Goal: Task Accomplishment & Management: Manage account settings

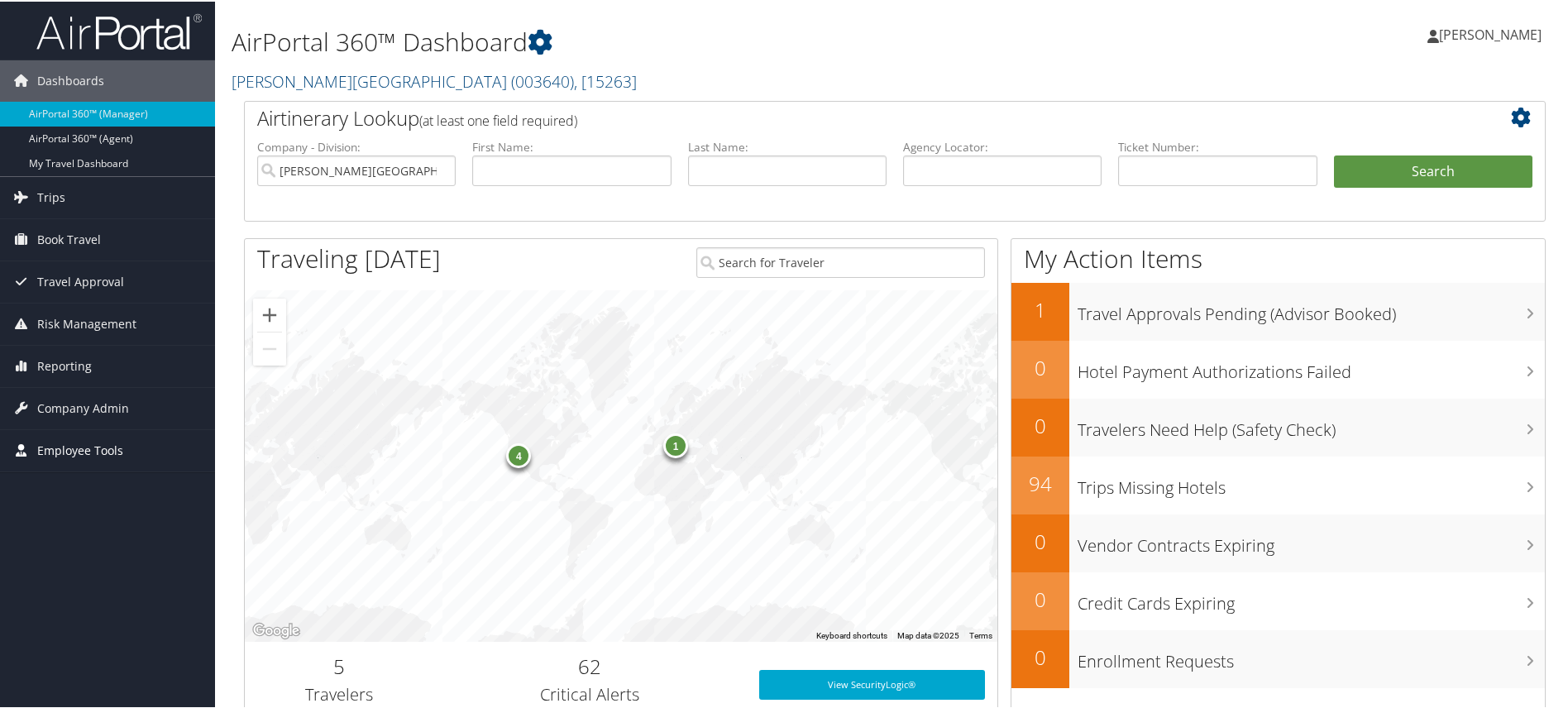
click at [77, 446] on span "Employee Tools" at bounding box center [80, 449] width 86 height 41
click at [83, 404] on span "Company Admin" at bounding box center [83, 407] width 92 height 41
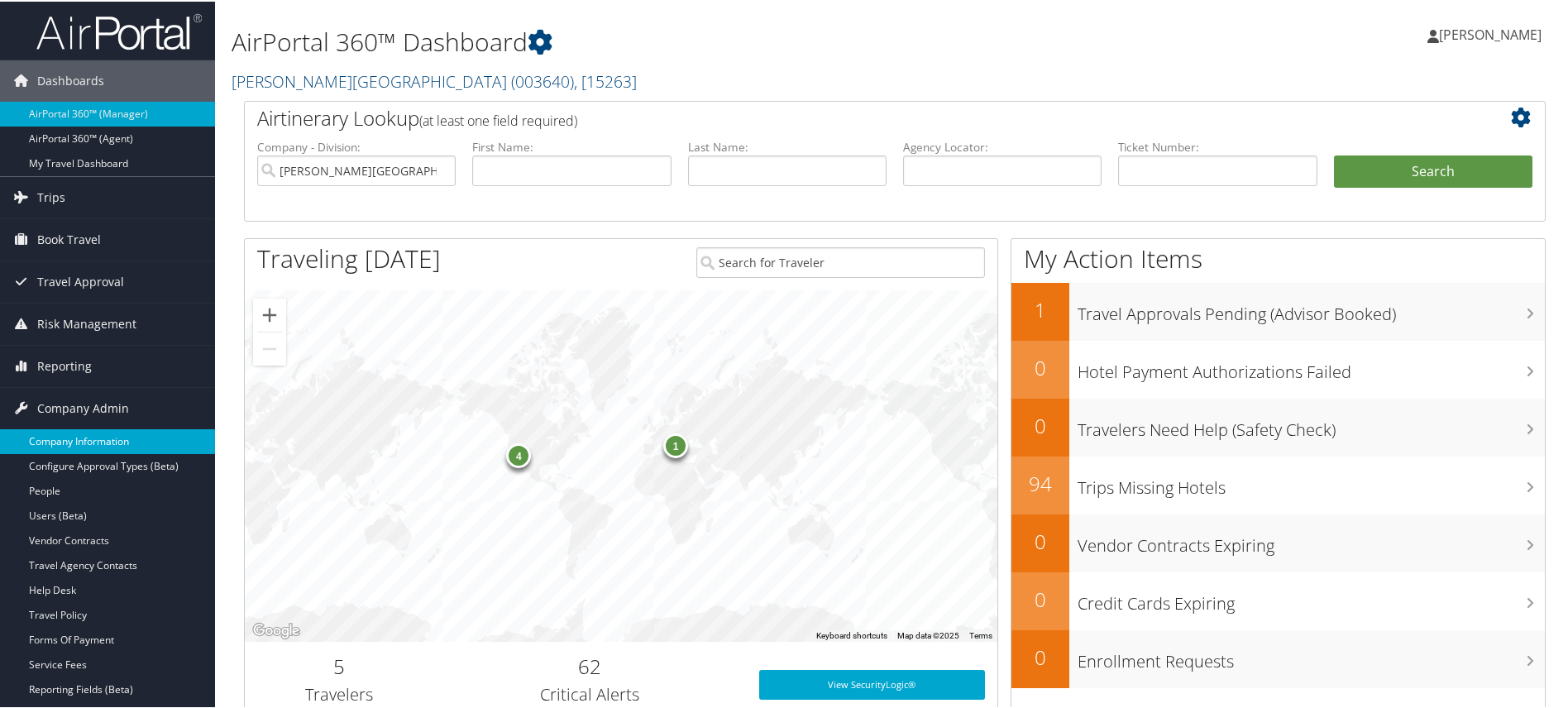
click at [76, 431] on link "Company Information" at bounding box center [107, 440] width 215 height 25
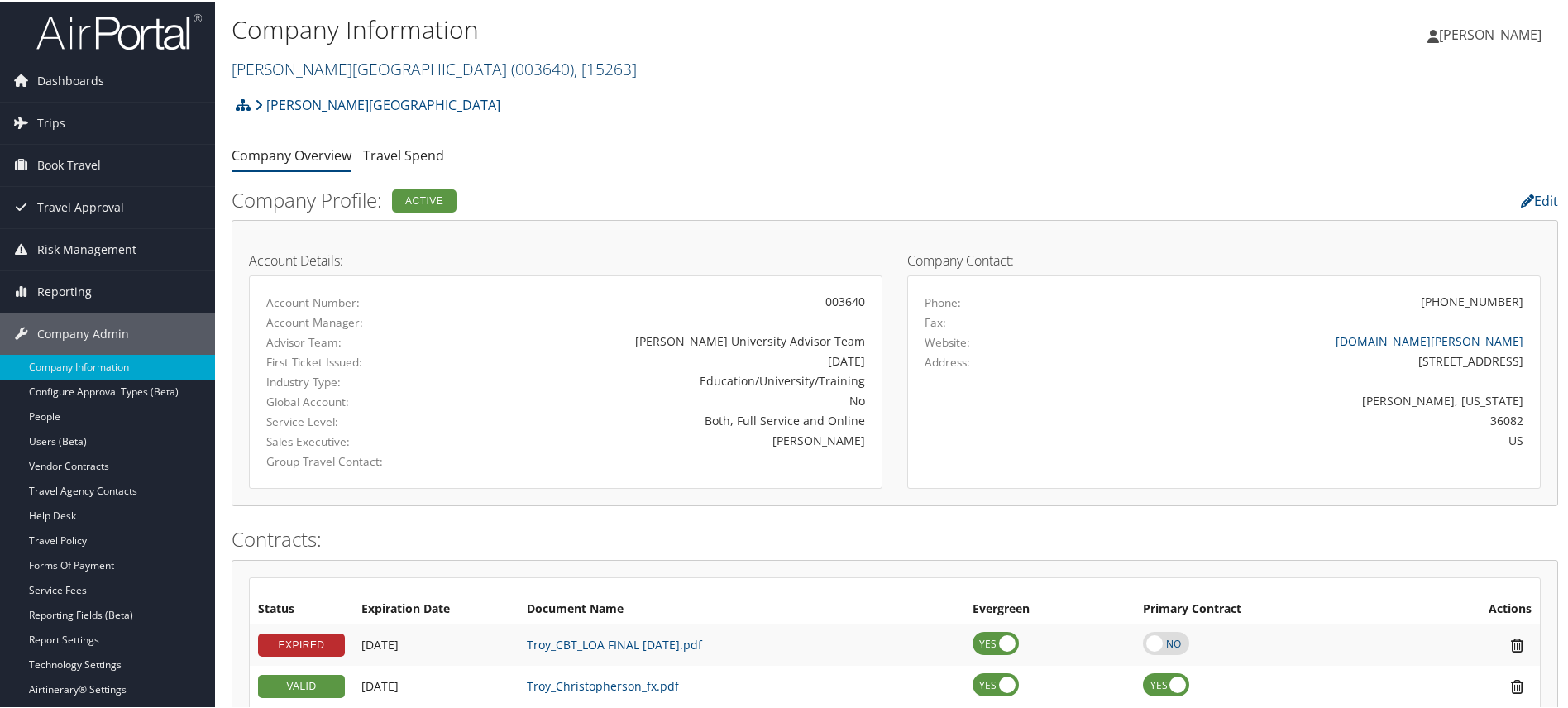
click at [574, 68] on span ", [ 15263 ]" at bounding box center [605, 67] width 63 height 22
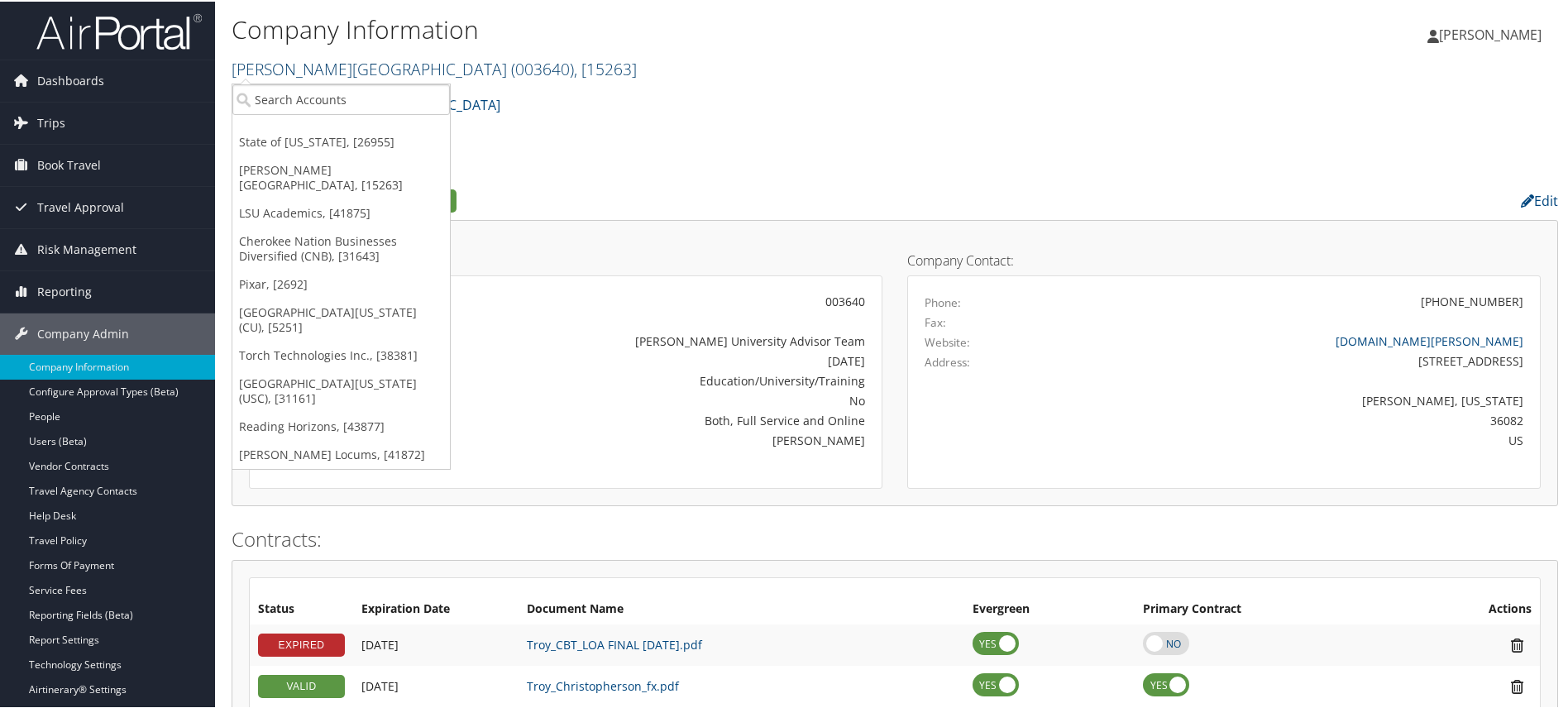
click at [574, 68] on span ", [ 15263 ]" at bounding box center [605, 67] width 63 height 22
click at [363, 100] on input "search" at bounding box center [341, 98] width 218 height 31
type input "kent stat"
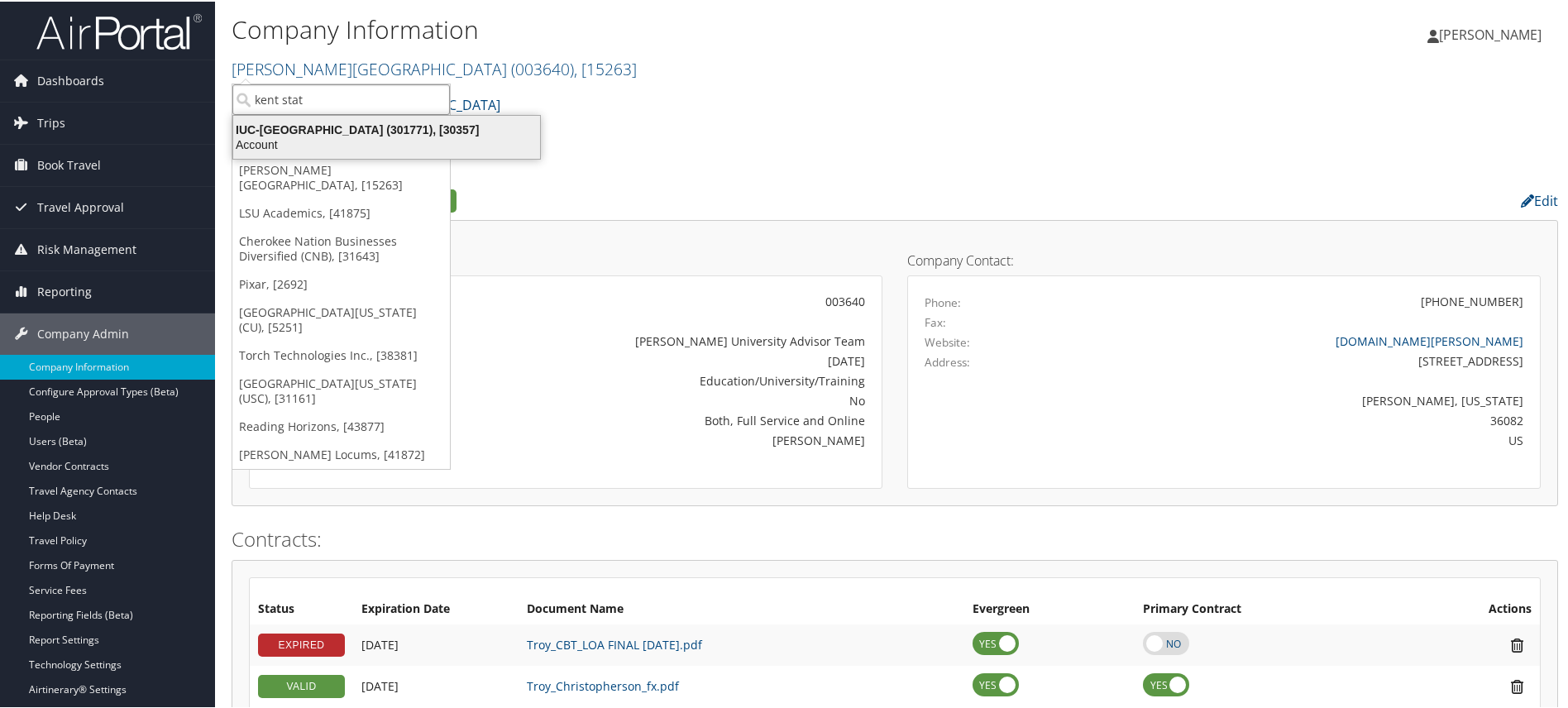
click at [345, 129] on div "IUC-Kent State University (301771), [30357]" at bounding box center [386, 128] width 327 height 15
click at [345, 129] on div "Troy University Account Structure Troy University (003640) ACTIVE Create Child …" at bounding box center [894, 110] width 1327 height 45
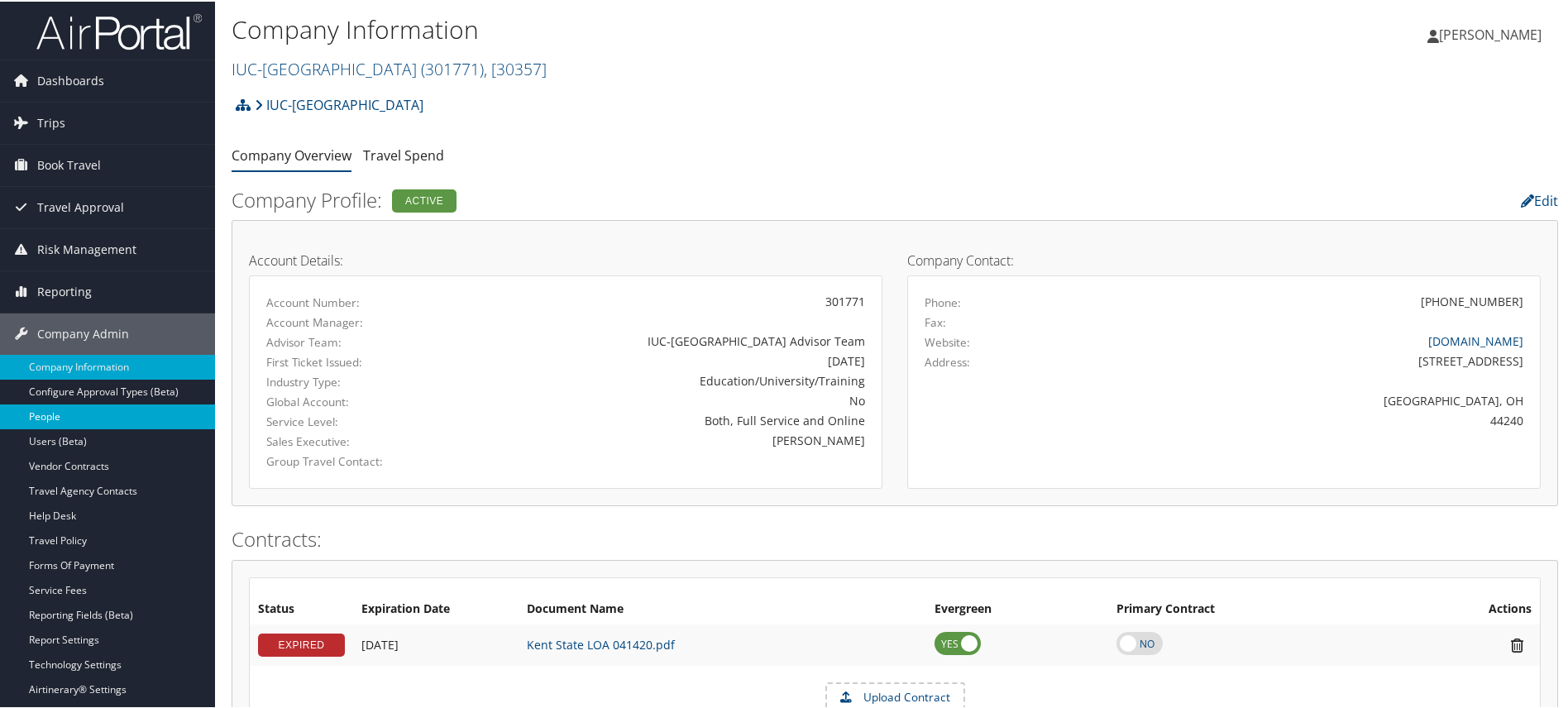
click at [57, 425] on link "People" at bounding box center [107, 416] width 215 height 25
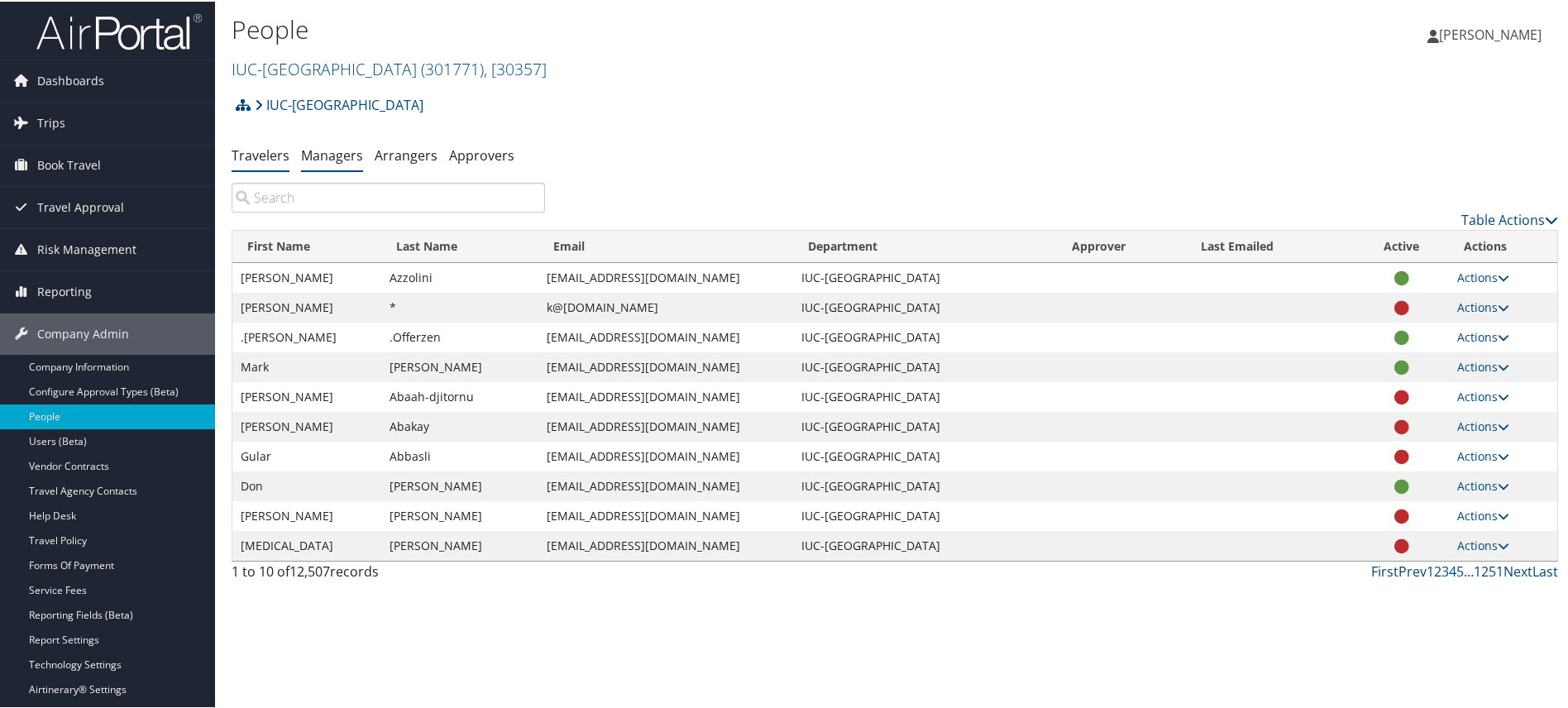
click at [318, 157] on link "Managers" at bounding box center [332, 154] width 62 height 18
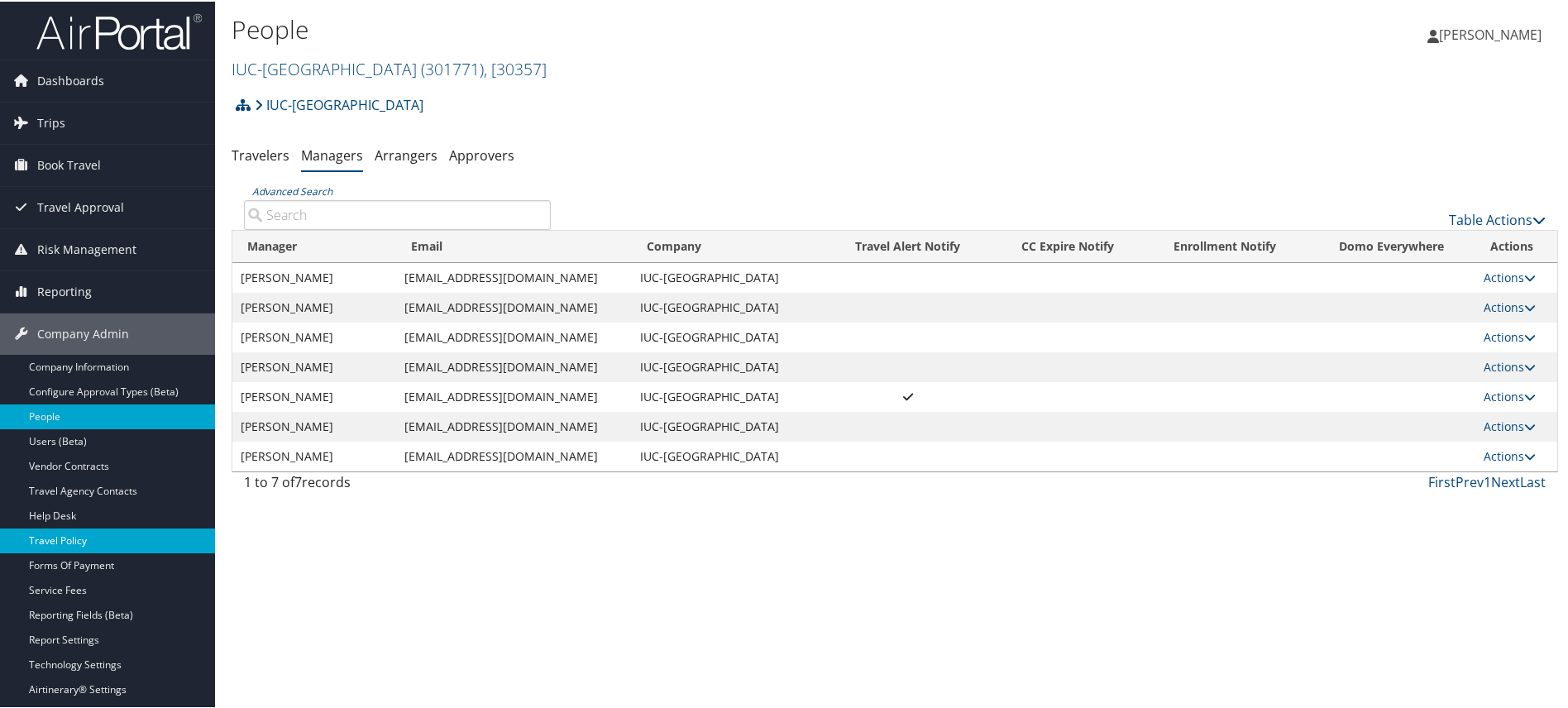
click at [74, 541] on link "Travel Policy" at bounding box center [107, 540] width 215 height 25
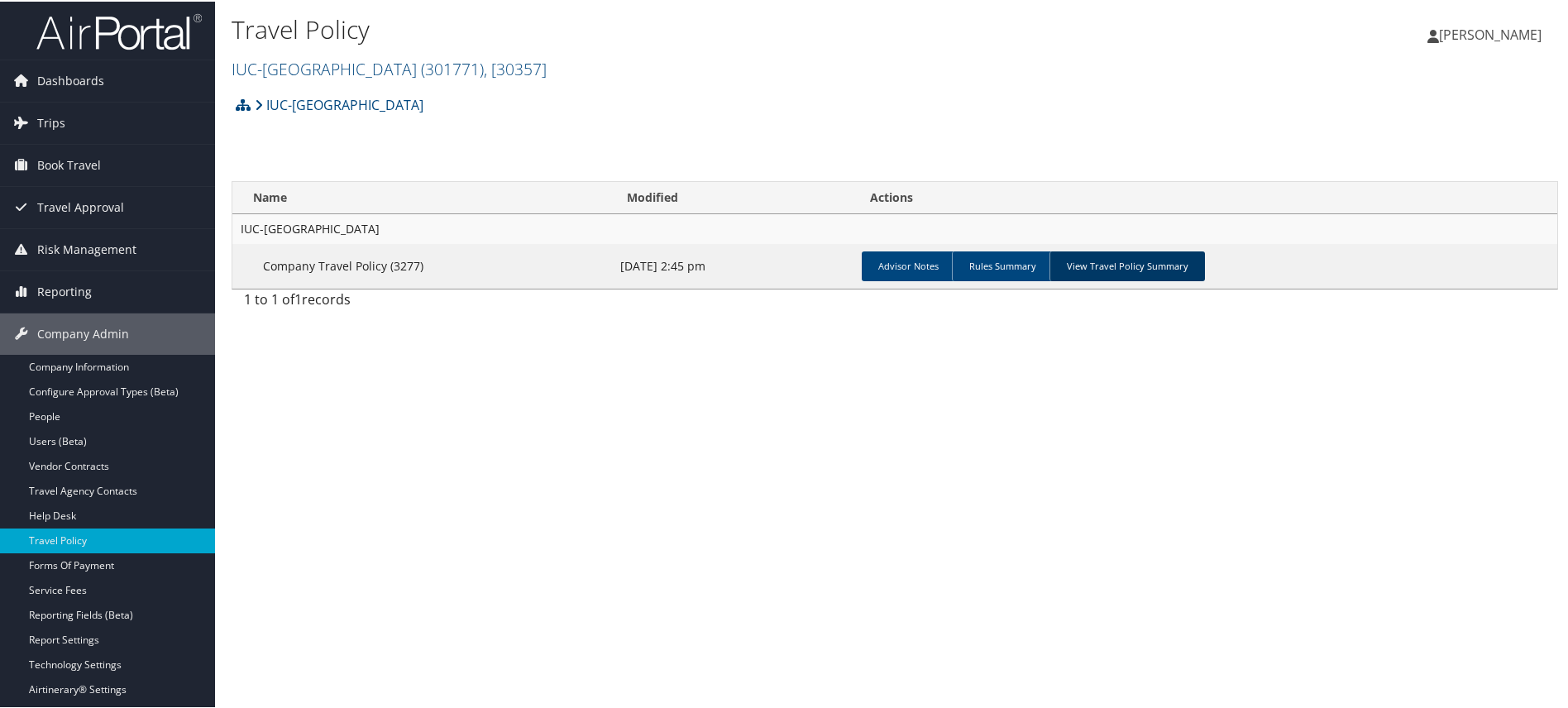
click at [1126, 266] on link "View Travel Policy Summary" at bounding box center [1127, 264] width 156 height 30
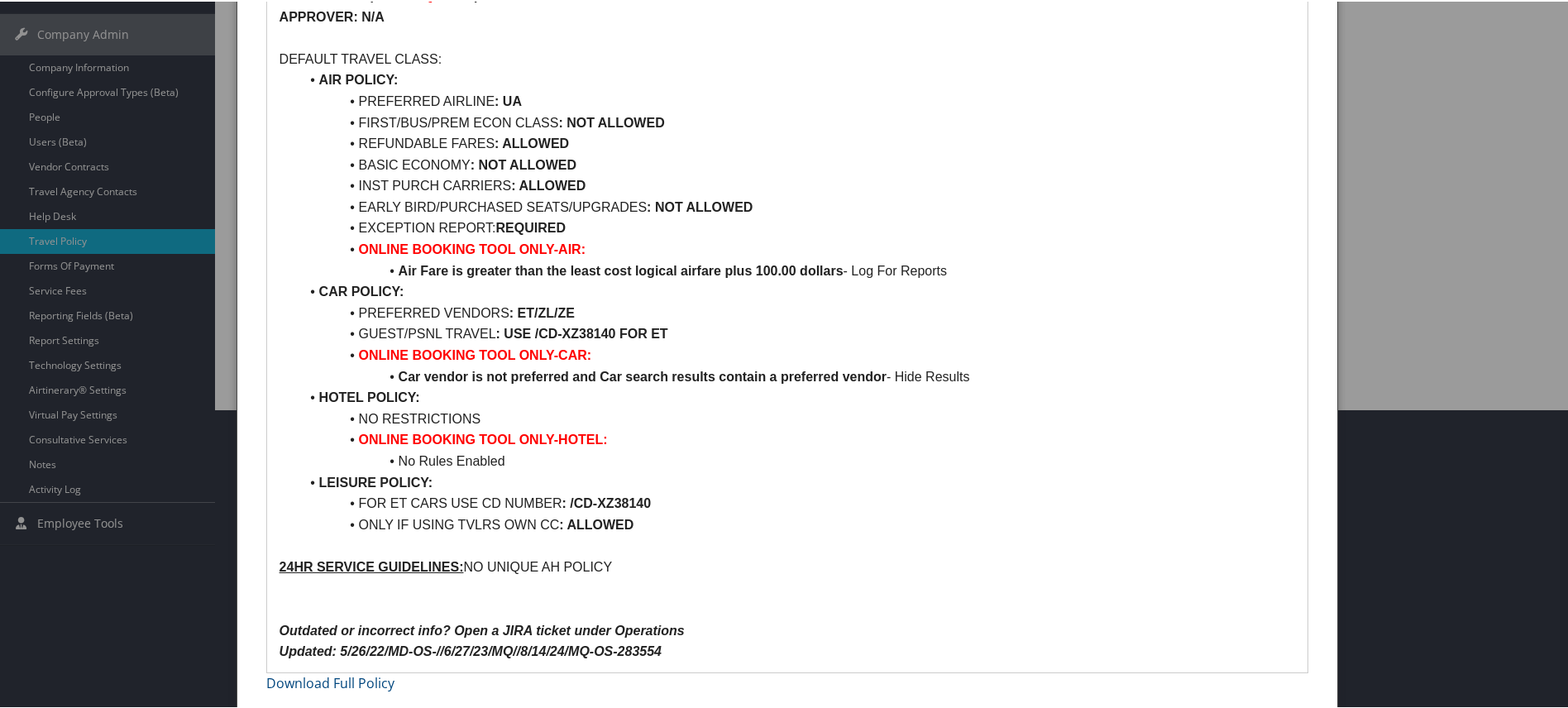
scroll to position [300, 0]
click at [57, 201] on div at bounding box center [787, 354] width 1575 height 708
drag, startPoint x: 57, startPoint y: 191, endPoint x: 638, endPoint y: 151, distance: 582.4
click at [66, 182] on div at bounding box center [787, 354] width 1575 height 708
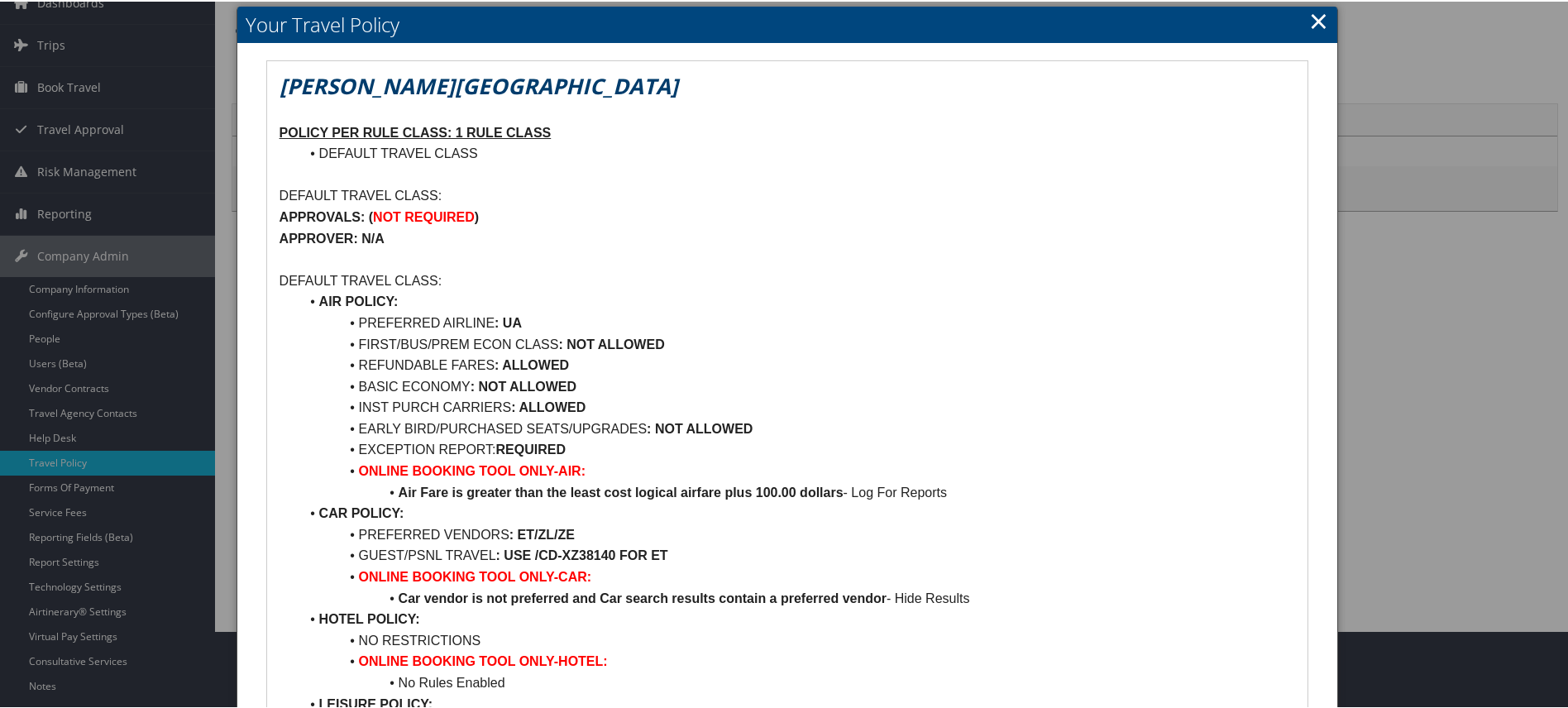
scroll to position [0, 0]
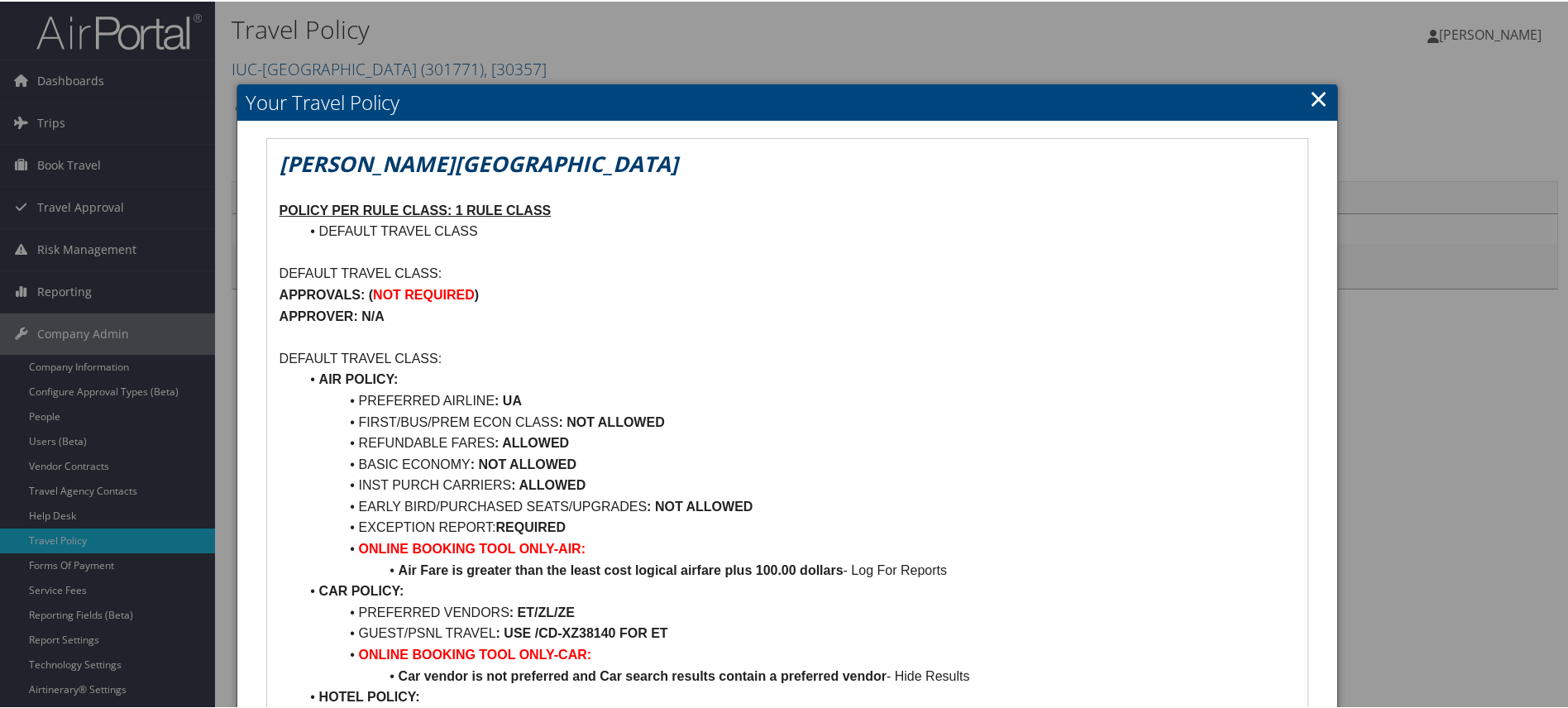
click at [1310, 94] on link "×" at bounding box center [1319, 96] width 19 height 33
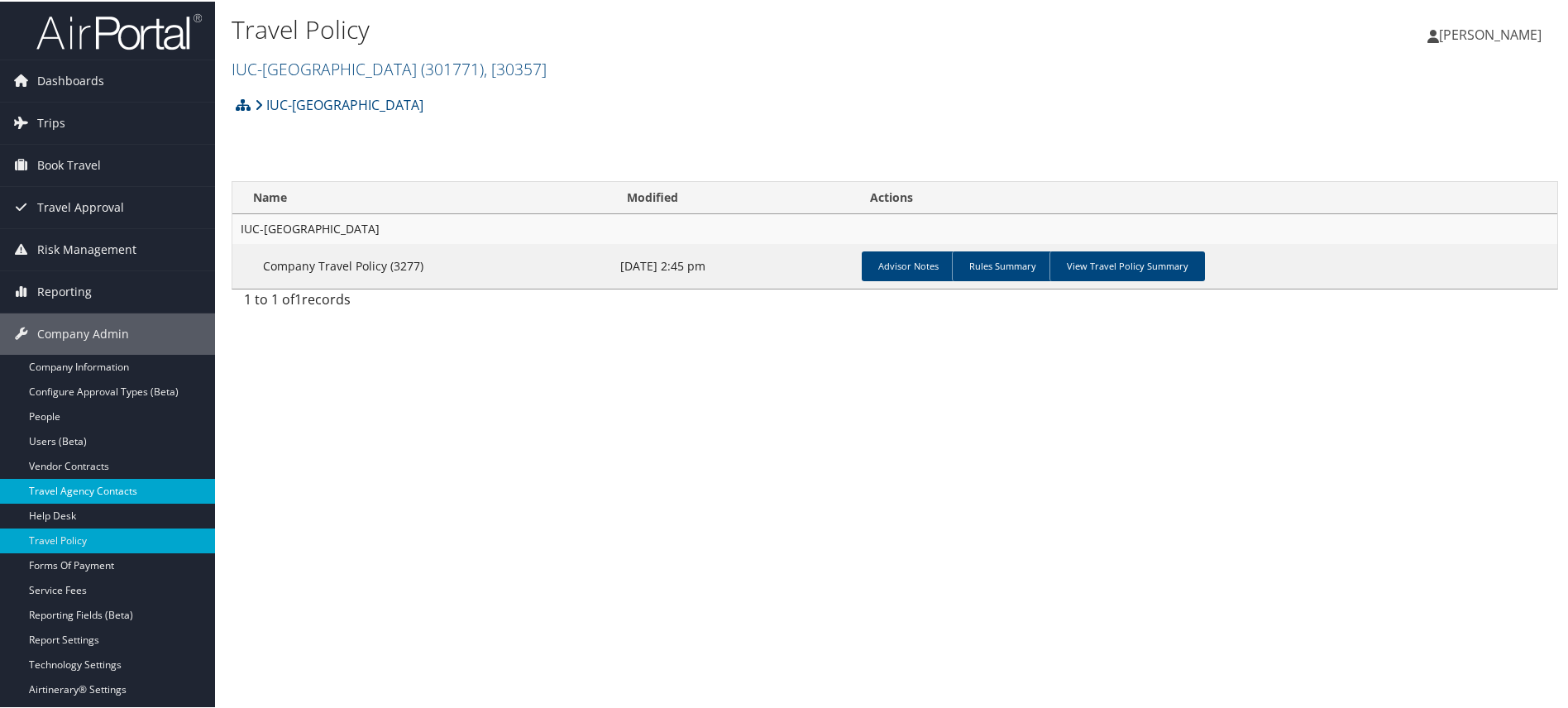
click at [85, 485] on link "Travel Agency Contacts" at bounding box center [107, 490] width 215 height 25
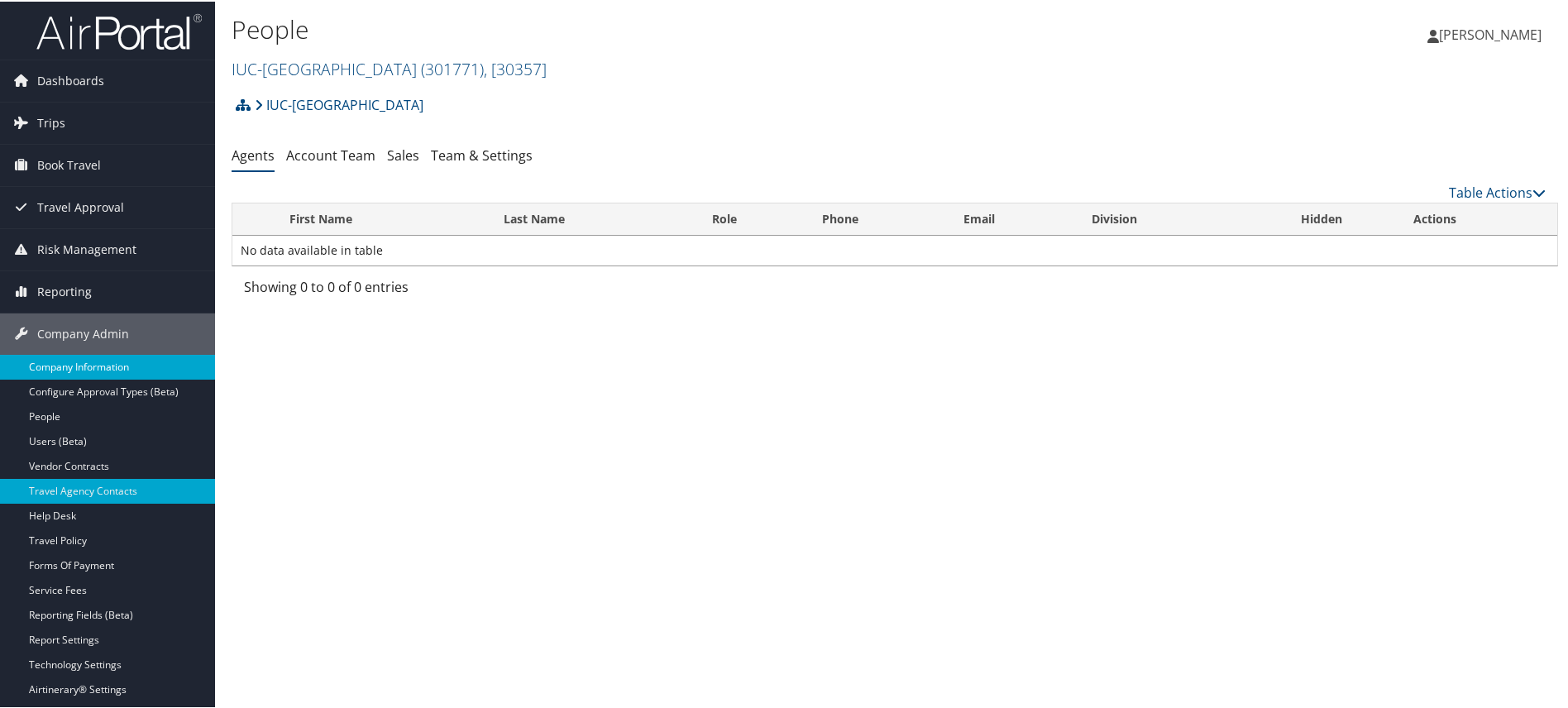
click at [60, 360] on link "Company Information" at bounding box center [107, 366] width 215 height 25
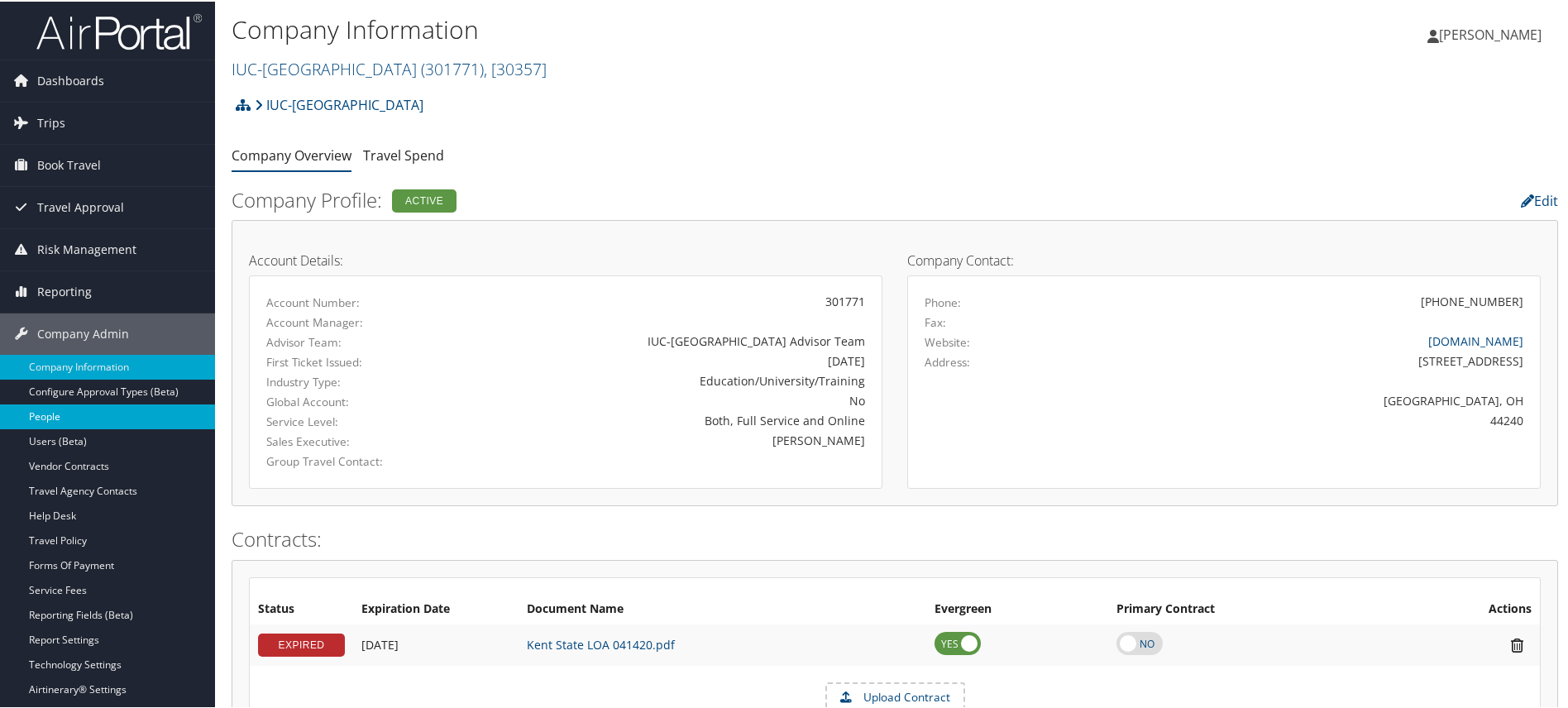
click at [53, 411] on link "People" at bounding box center [107, 416] width 215 height 25
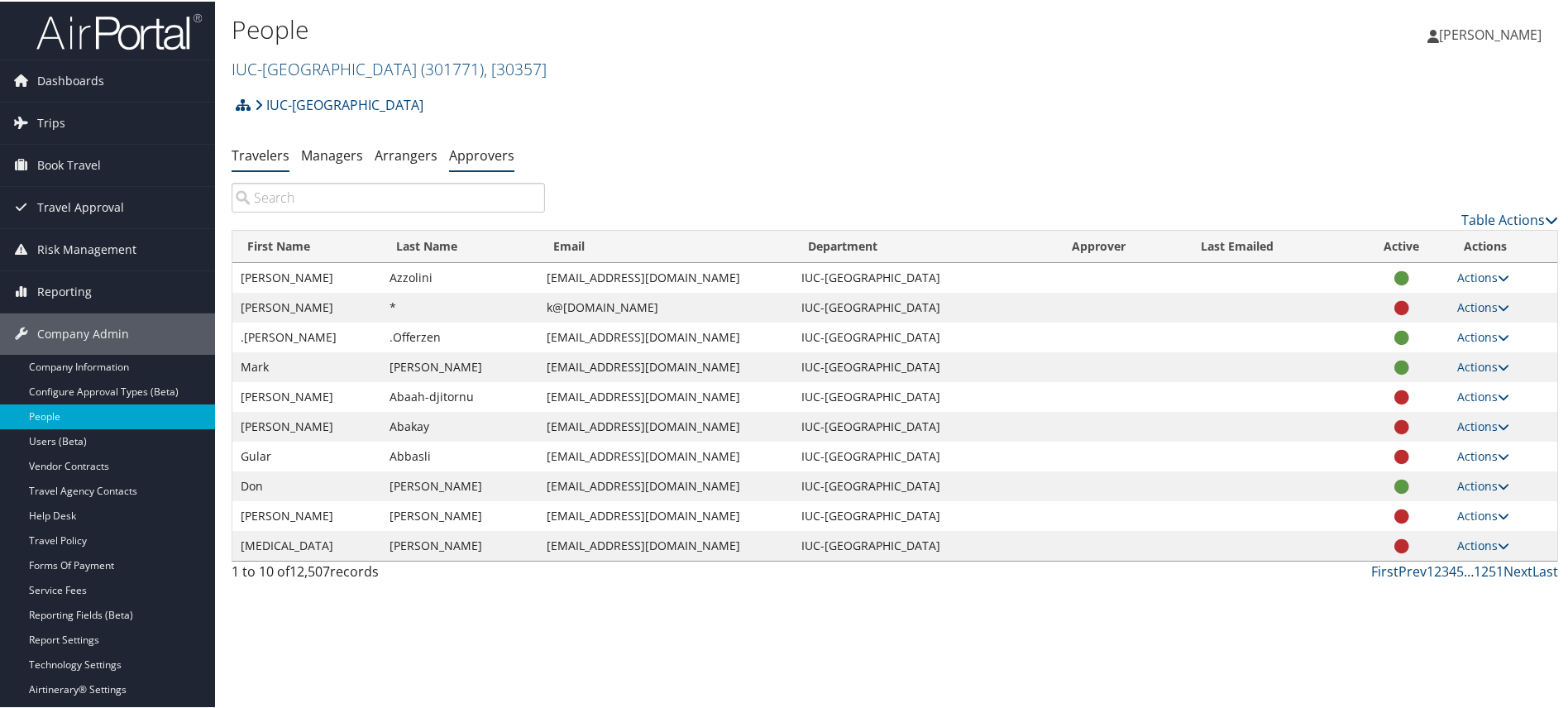
click at [468, 153] on link "Approvers" at bounding box center [481, 154] width 66 height 18
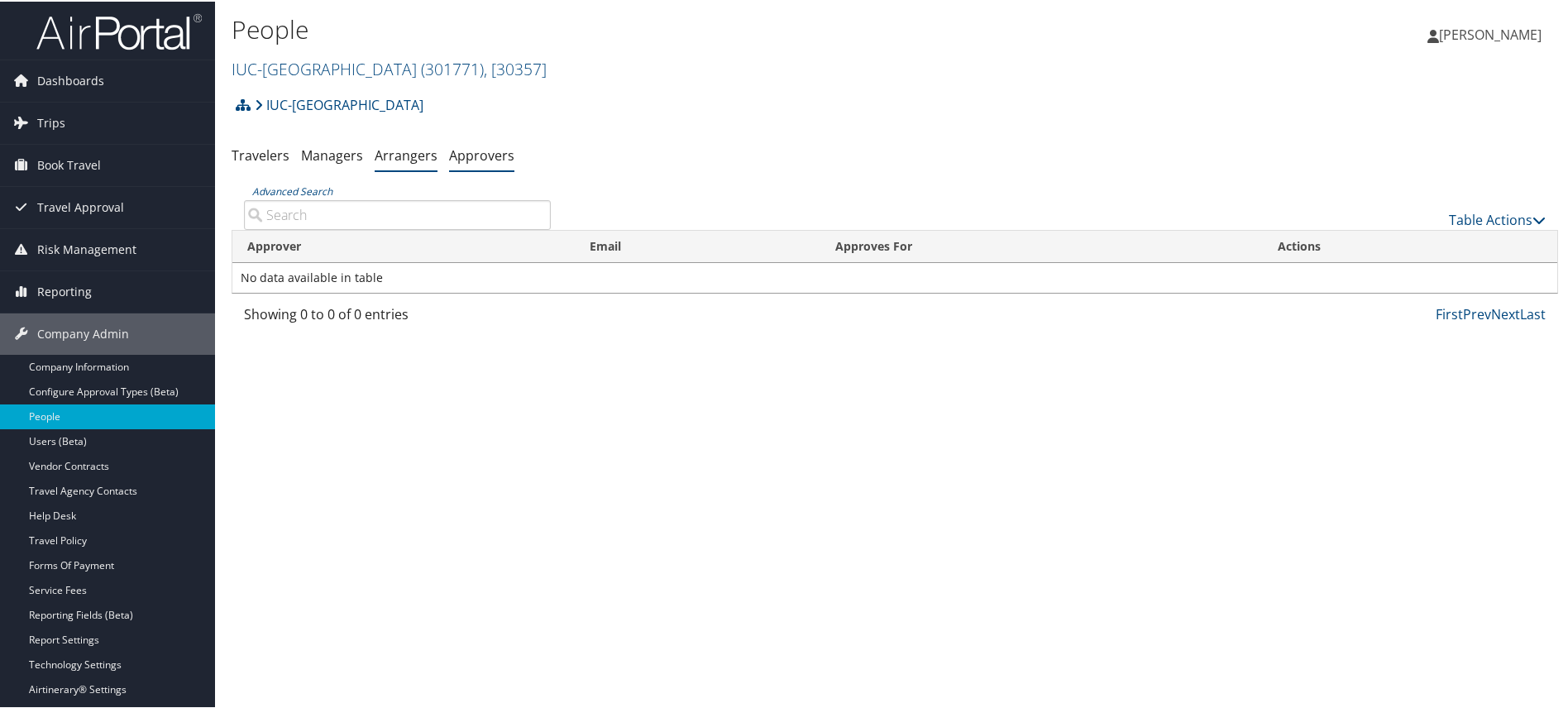
click at [408, 154] on link "Arrangers" at bounding box center [407, 154] width 63 height 18
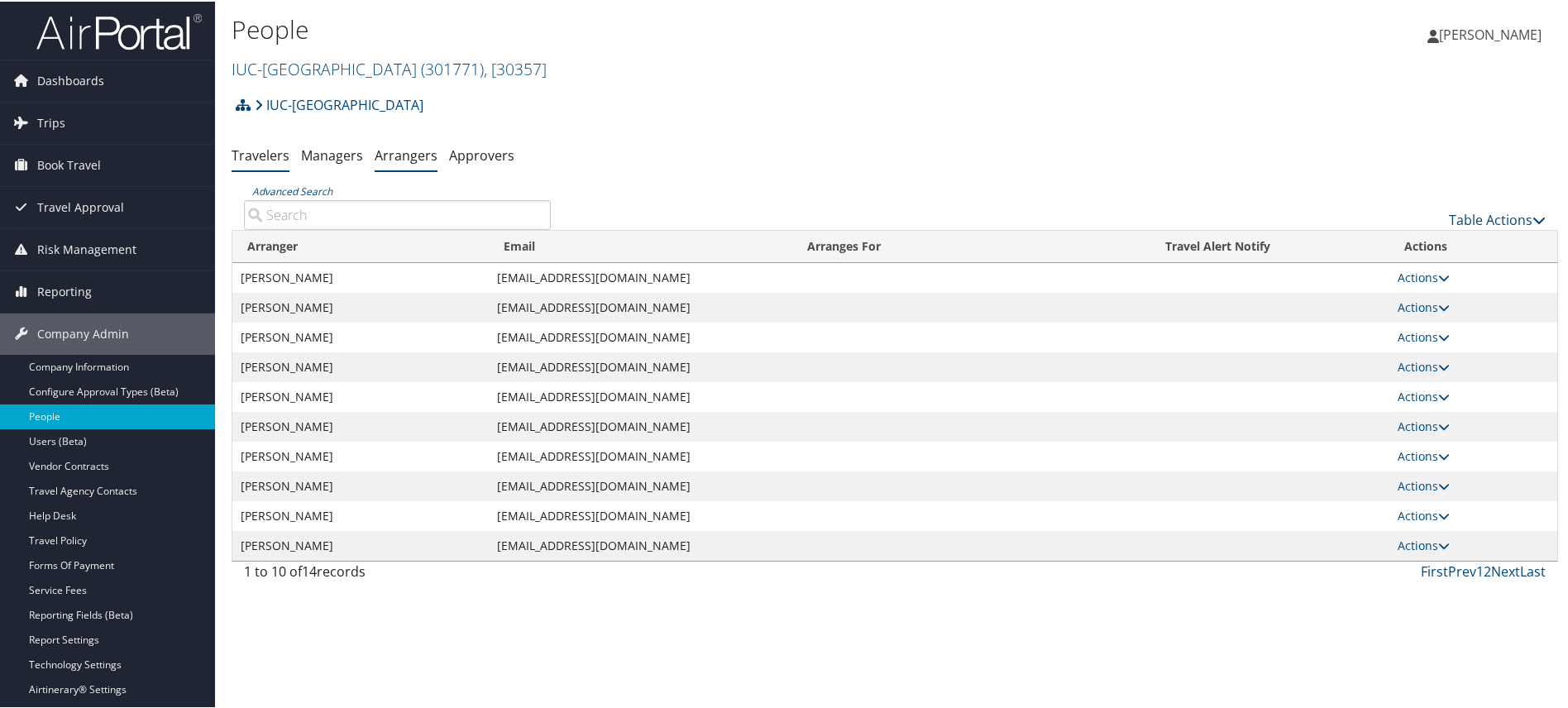
click at [252, 153] on link "Travelers" at bounding box center [260, 154] width 58 height 18
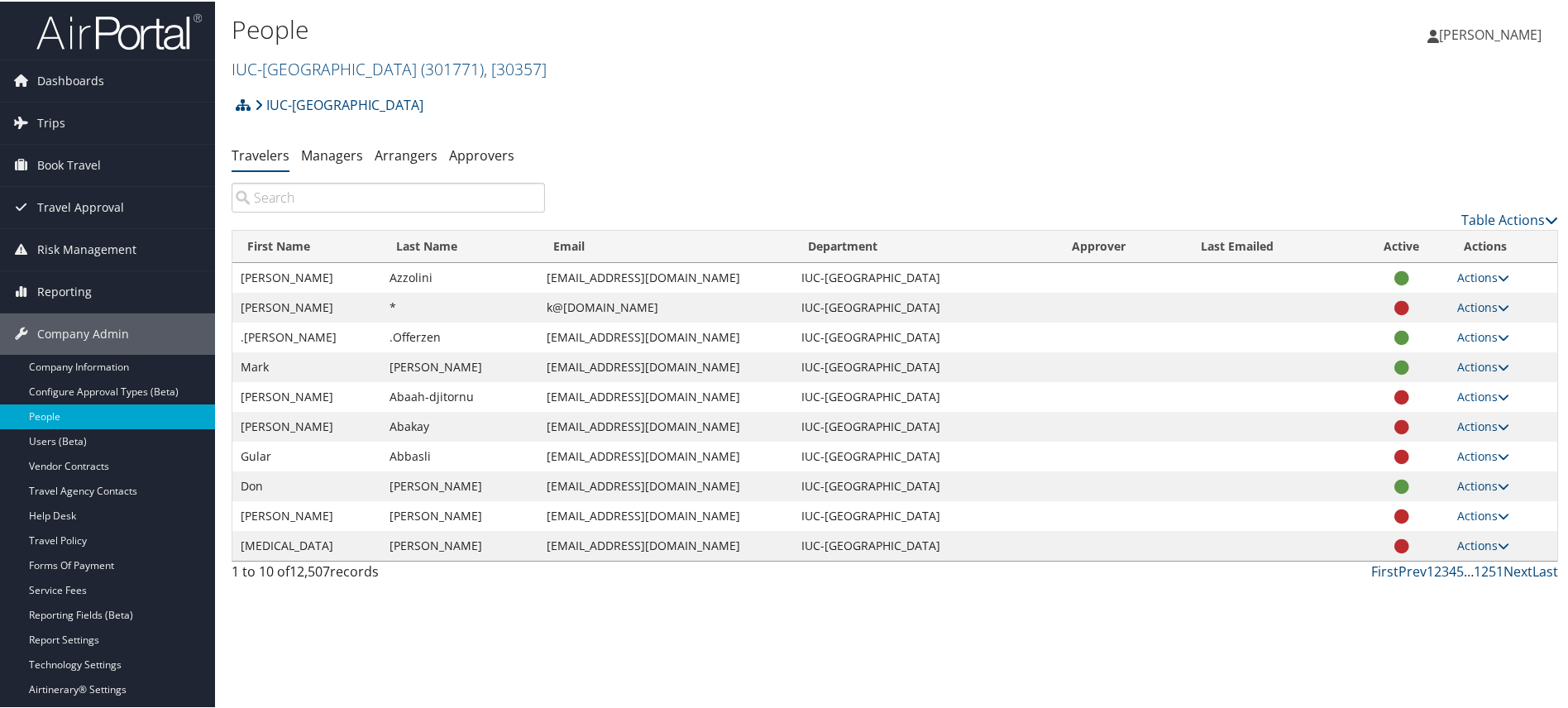
click at [375, 204] on input "search" at bounding box center [388, 195] width 313 height 30
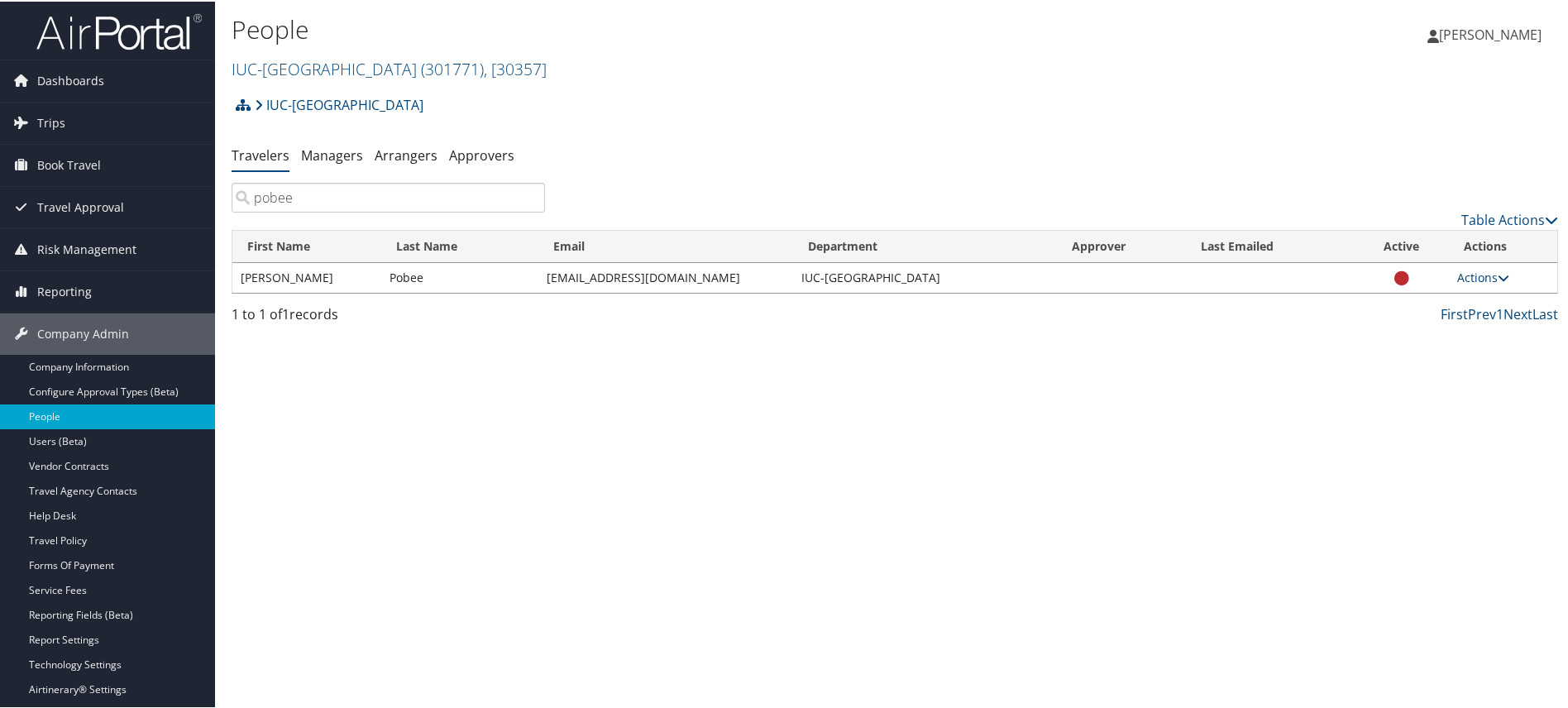
type input "pobee"
click at [1502, 275] on icon at bounding box center [1503, 276] width 12 height 12
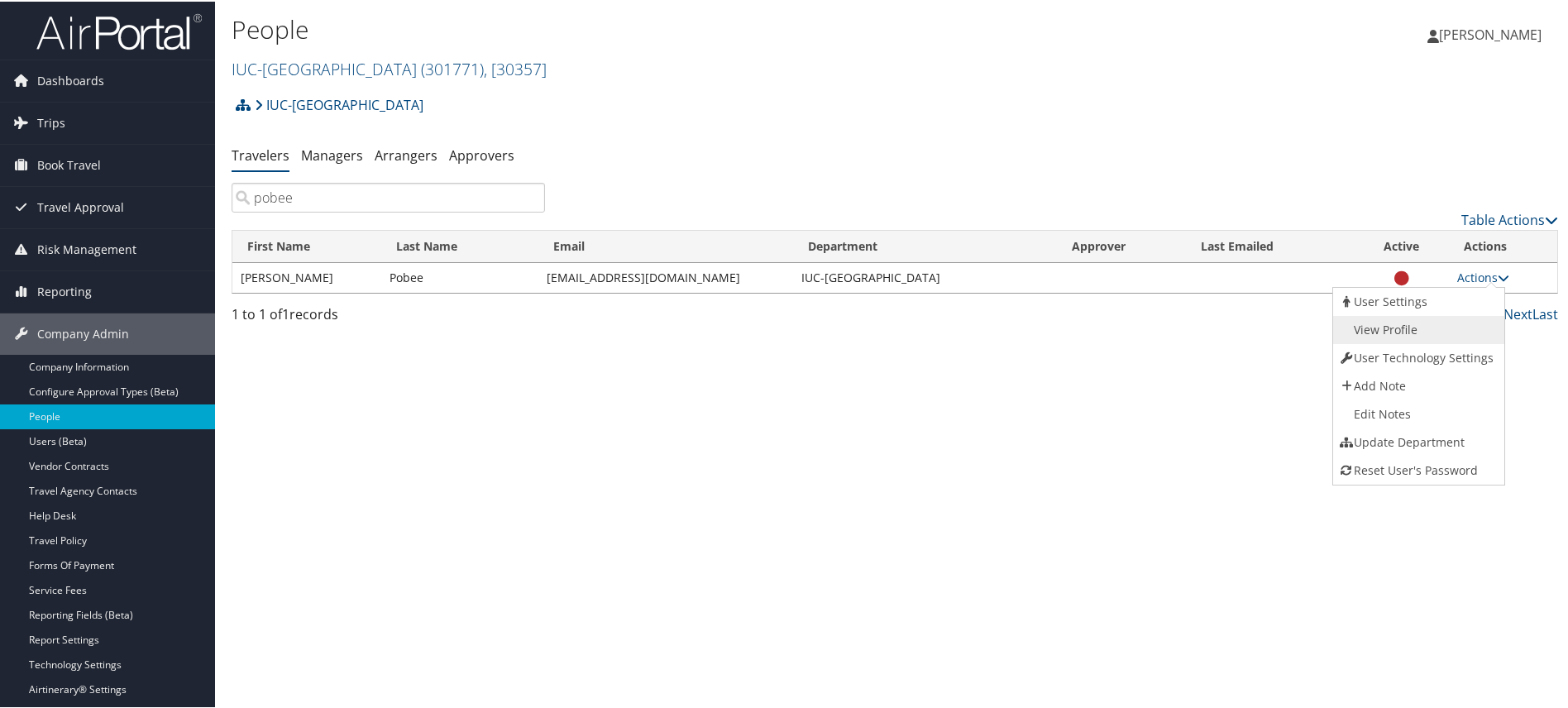
click at [1386, 324] on link "View Profile" at bounding box center [1417, 327] width 168 height 28
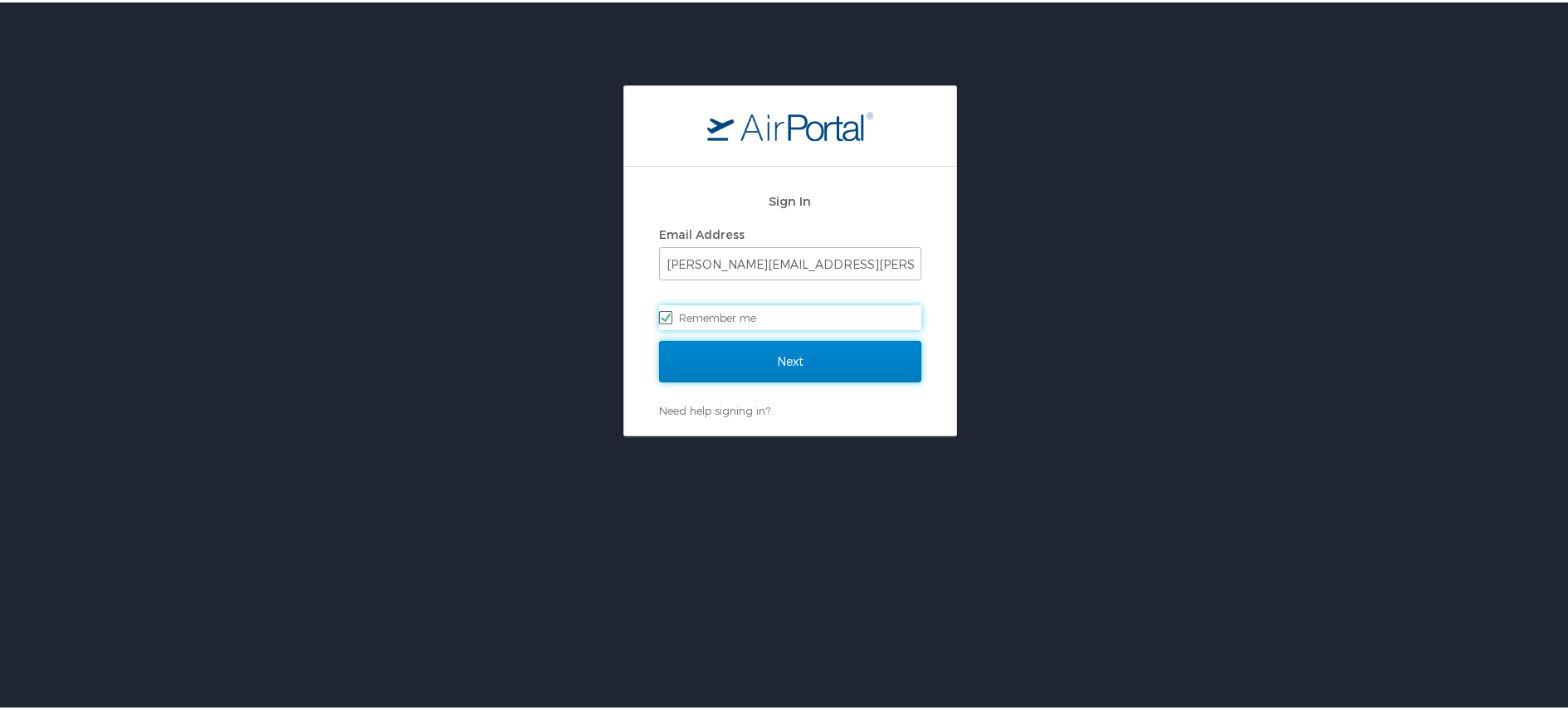
click at [769, 355] on input "Next" at bounding box center [790, 359] width 263 height 41
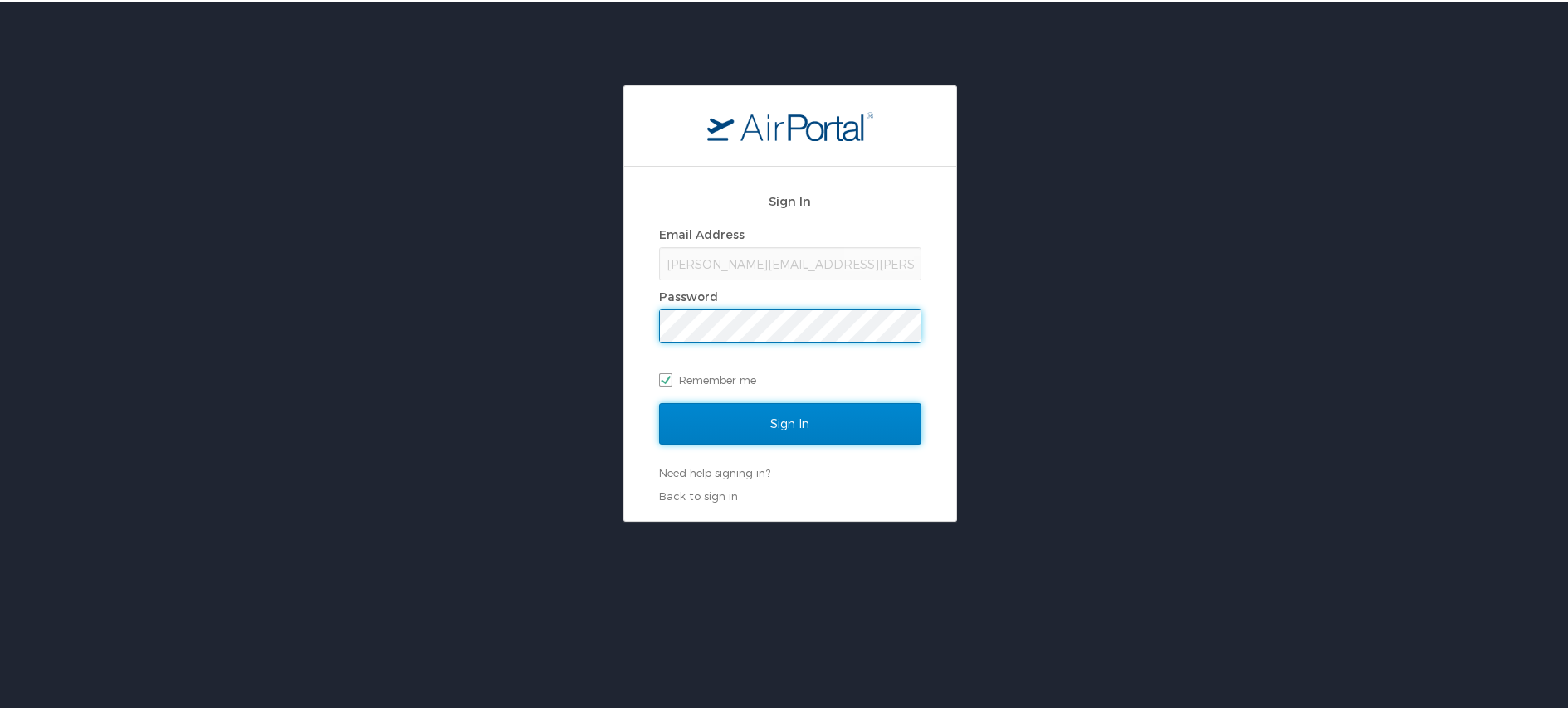
click at [803, 410] on input "Sign In" at bounding box center [790, 421] width 263 height 41
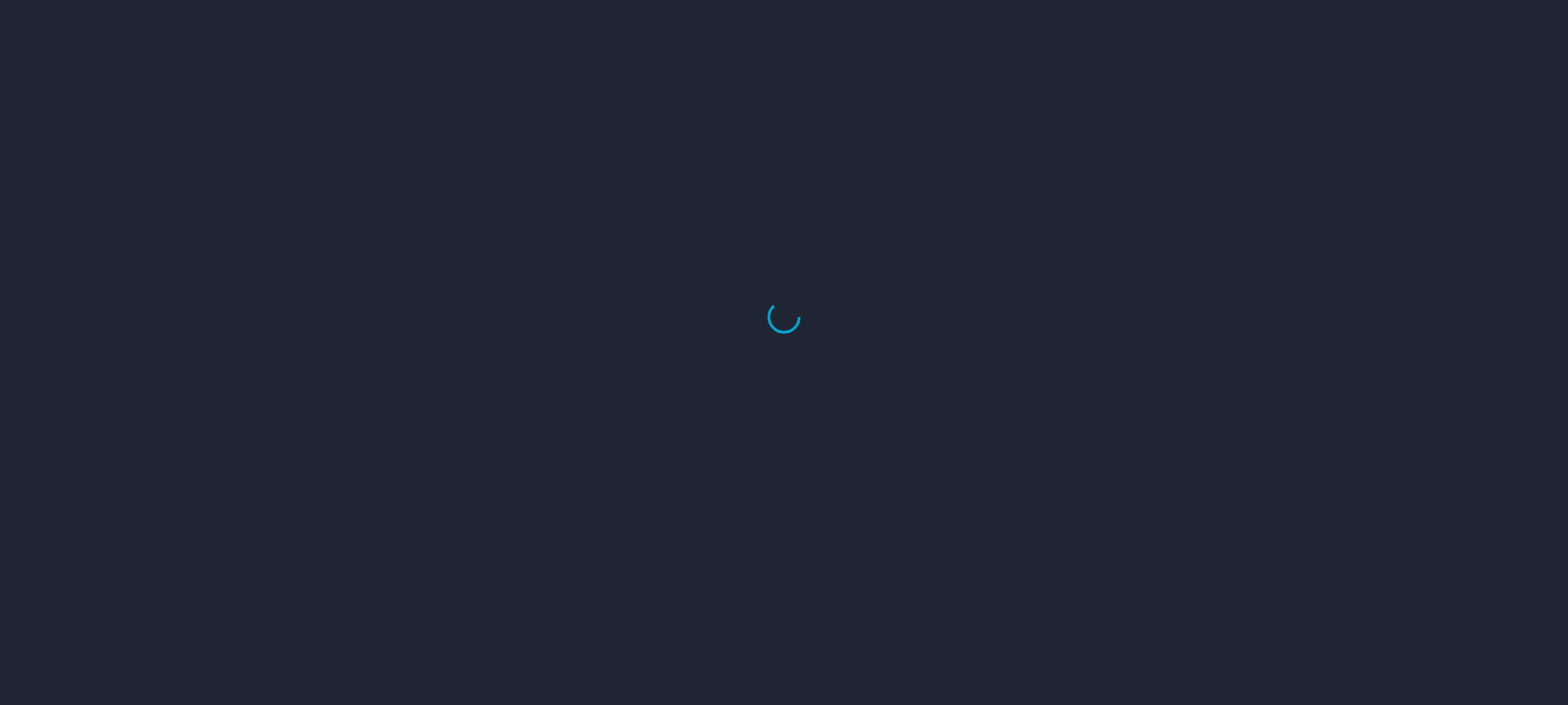
select select "US"
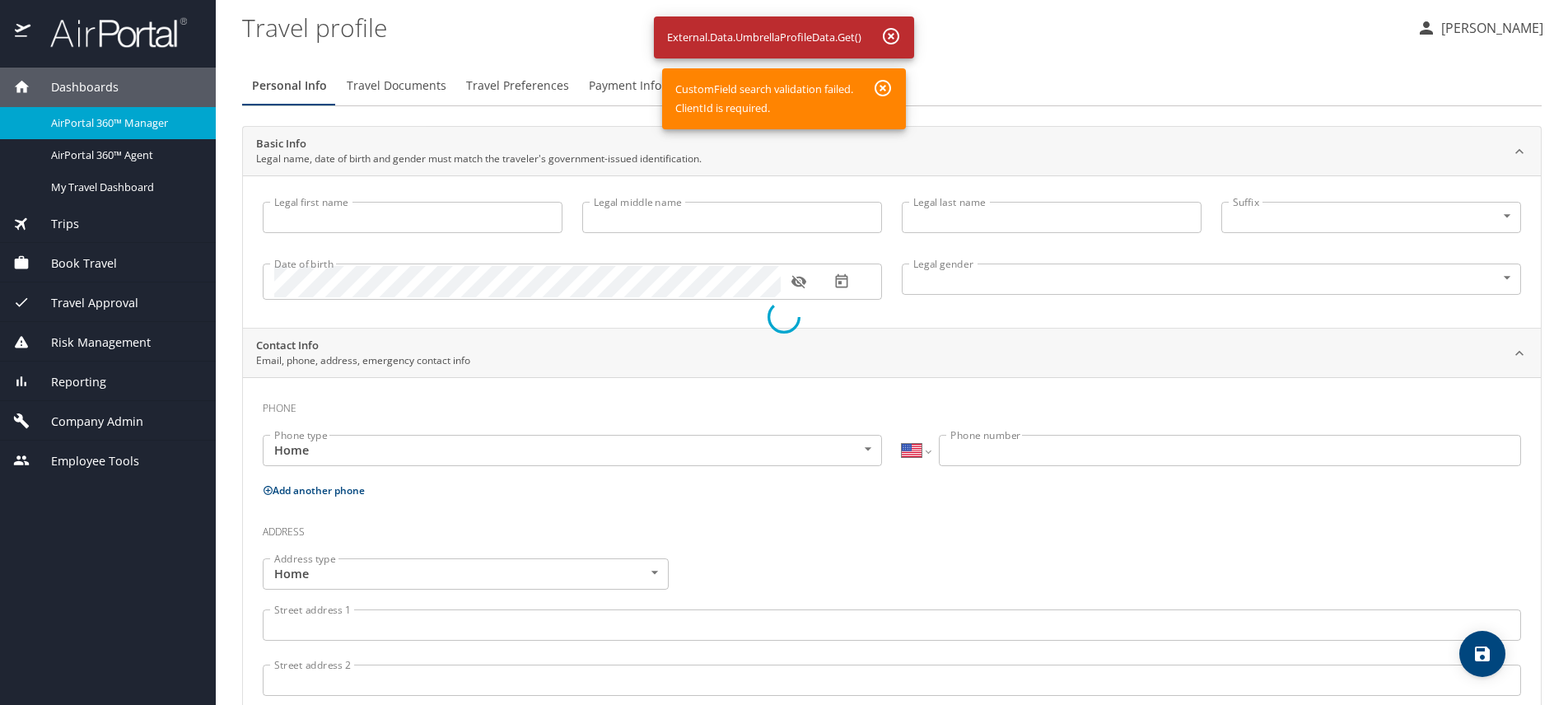
click at [891, 36] on div at bounding box center [784, 317] width 1568 height 776
click at [78, 425] on div at bounding box center [784, 317] width 1568 height 776
click at [540, 87] on div at bounding box center [784, 317] width 1568 height 776
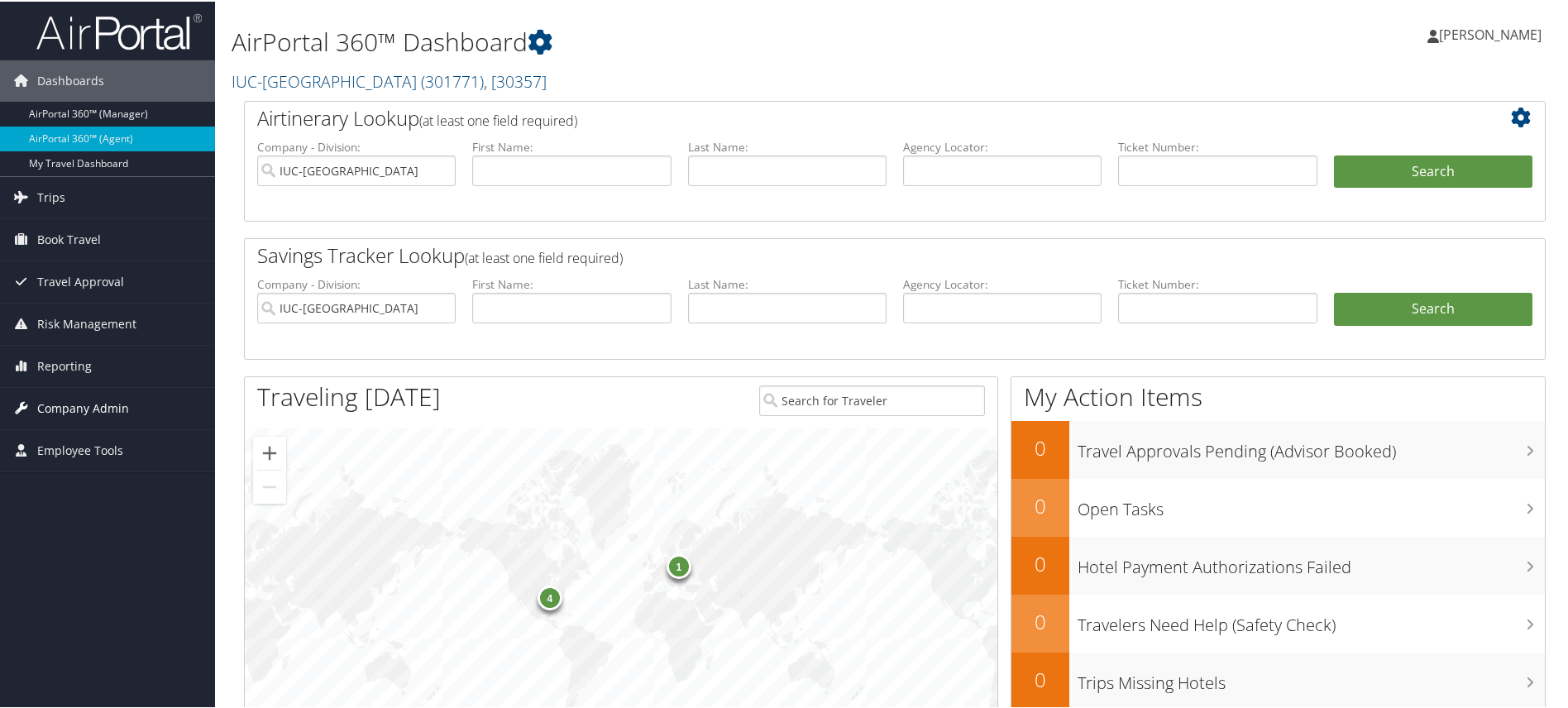
click at [83, 411] on span "Company Admin" at bounding box center [83, 407] width 92 height 41
click at [74, 402] on span "Company Admin" at bounding box center [83, 407] width 92 height 41
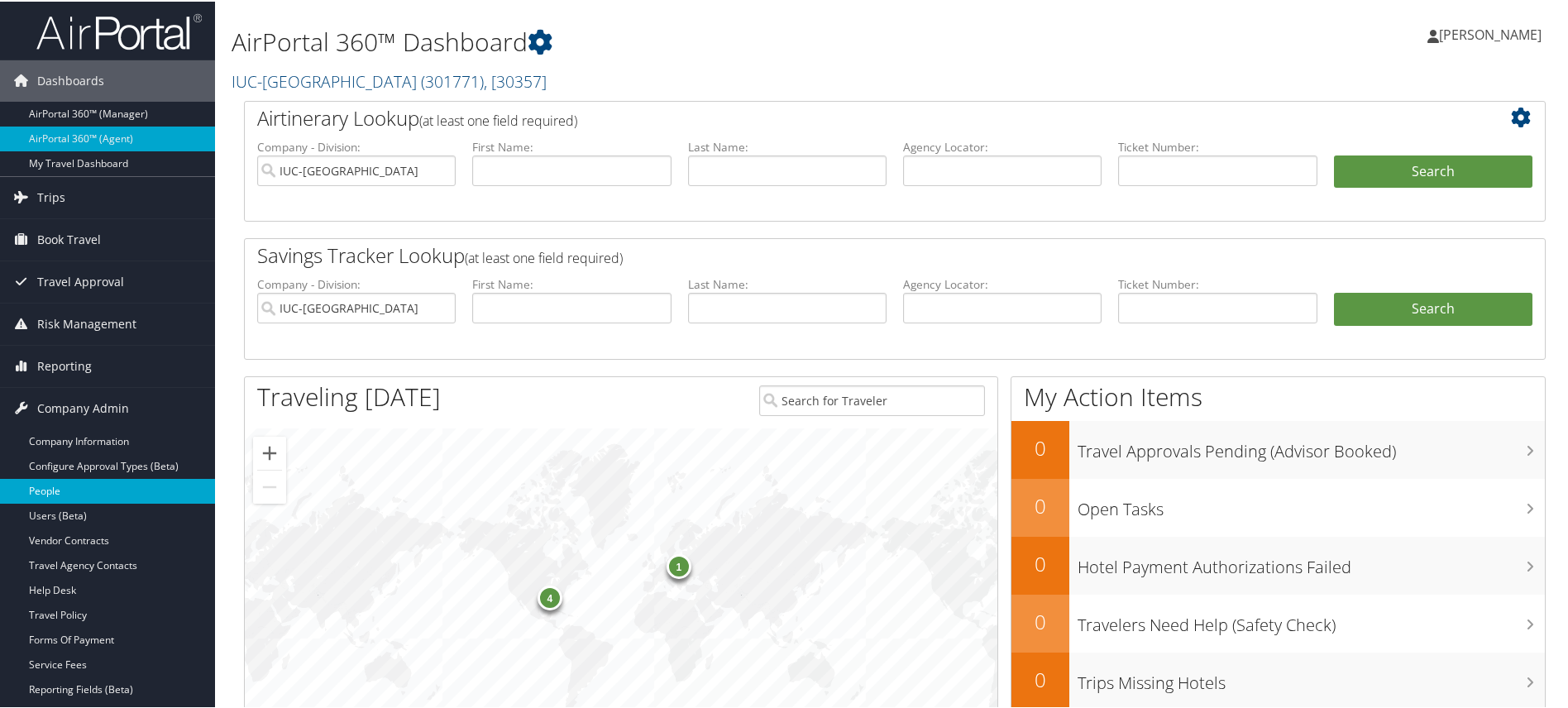
click at [41, 498] on link "People" at bounding box center [107, 490] width 215 height 25
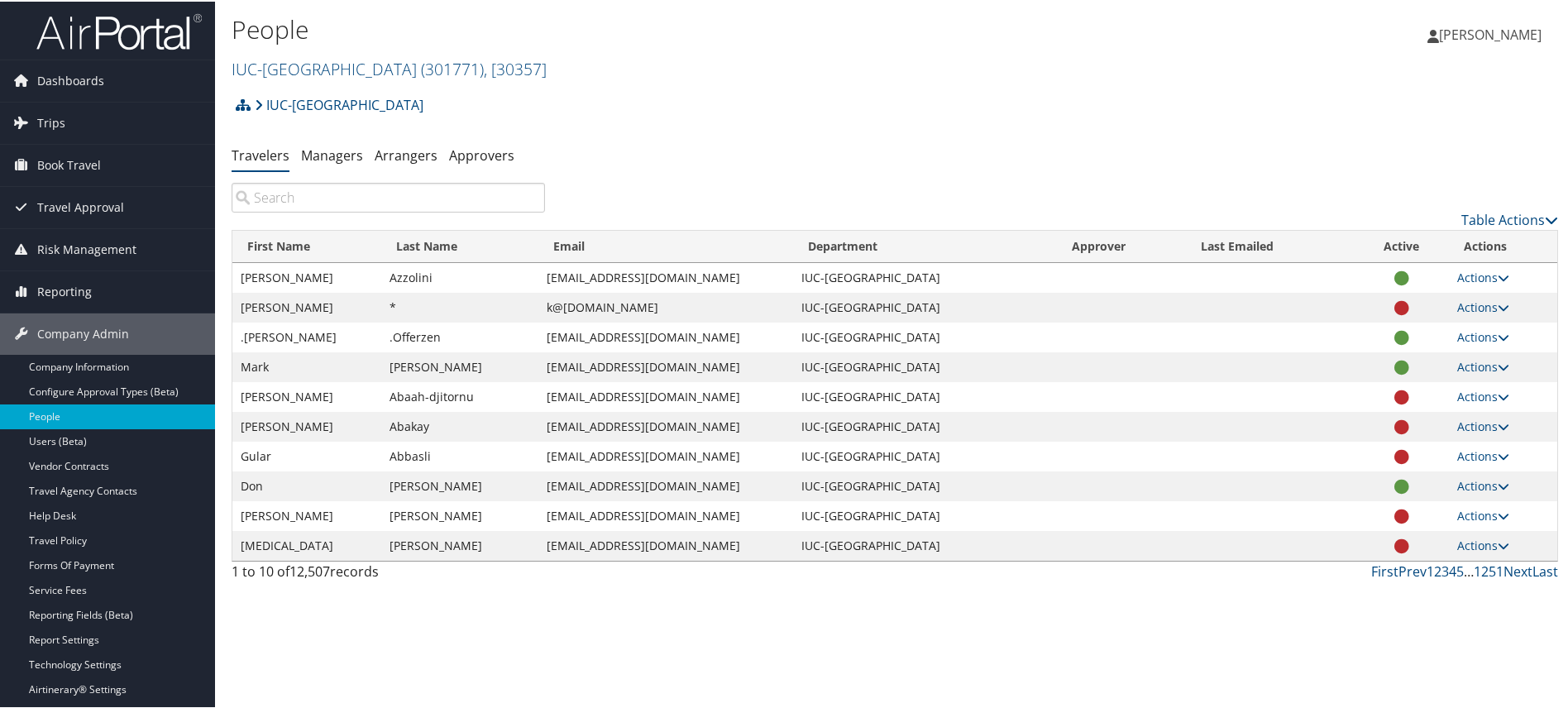
click at [351, 199] on input "search" at bounding box center [388, 195] width 313 height 30
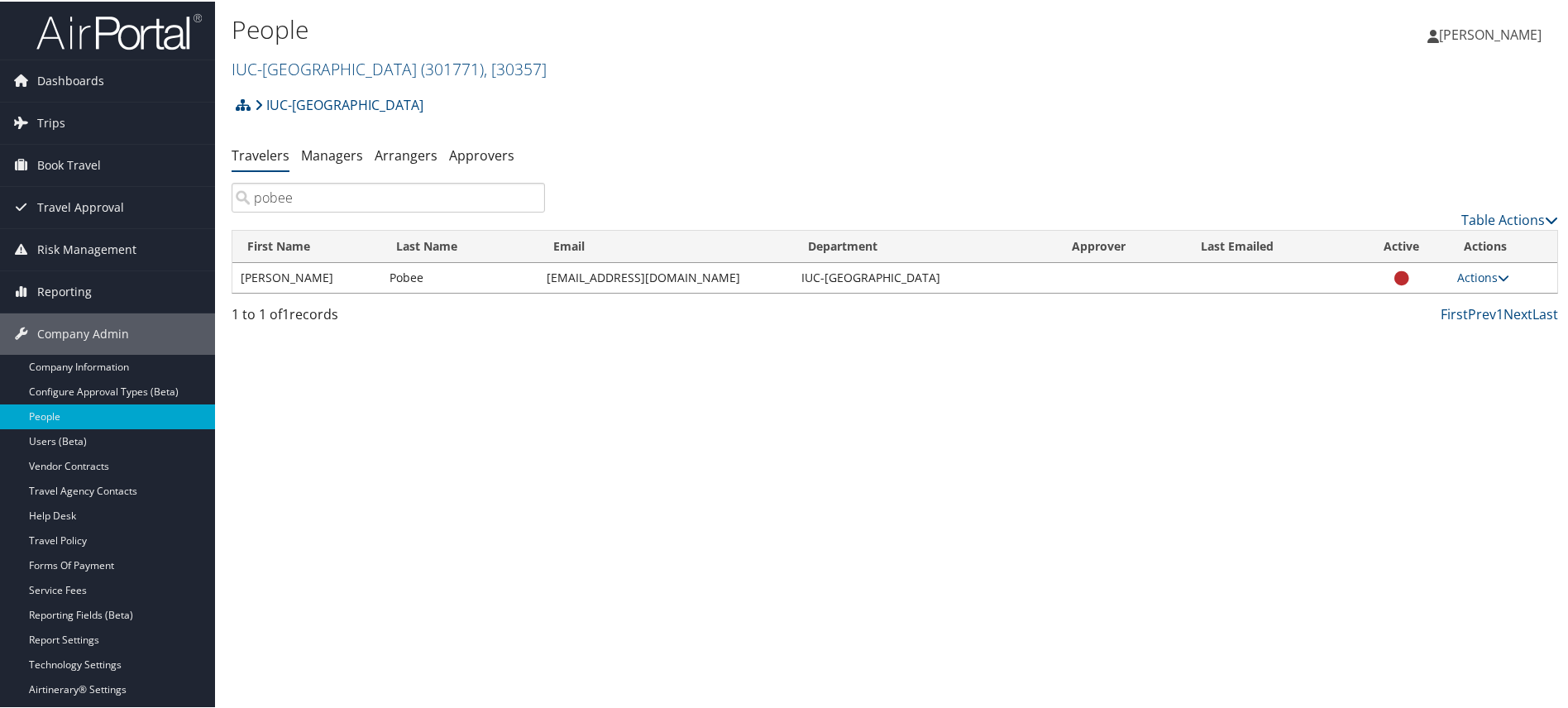
type input "pobee"
click at [1395, 278] on icon at bounding box center [1402, 277] width 15 height 1
click at [1498, 272] on icon at bounding box center [1503, 276] width 12 height 12
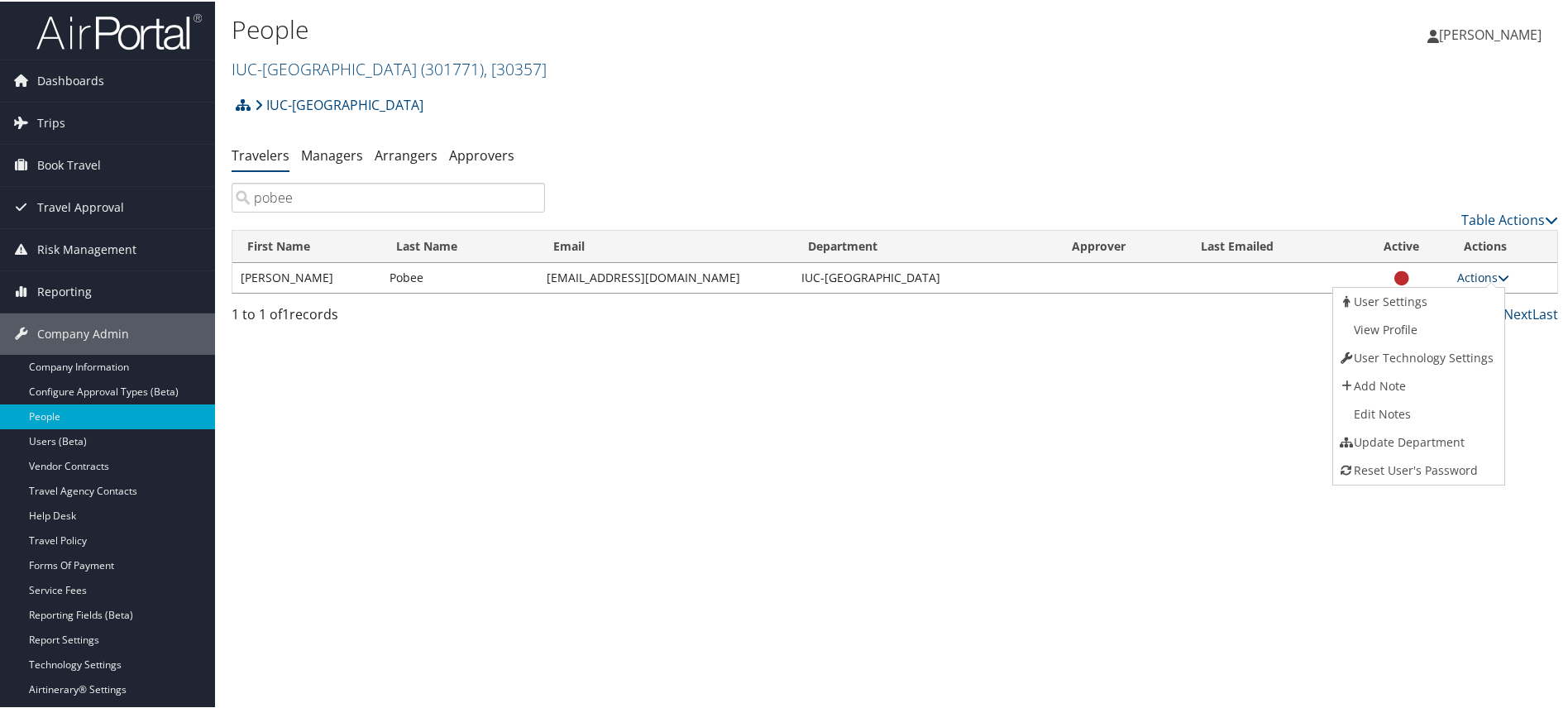
click at [1498, 272] on icon at bounding box center [1503, 276] width 12 height 12
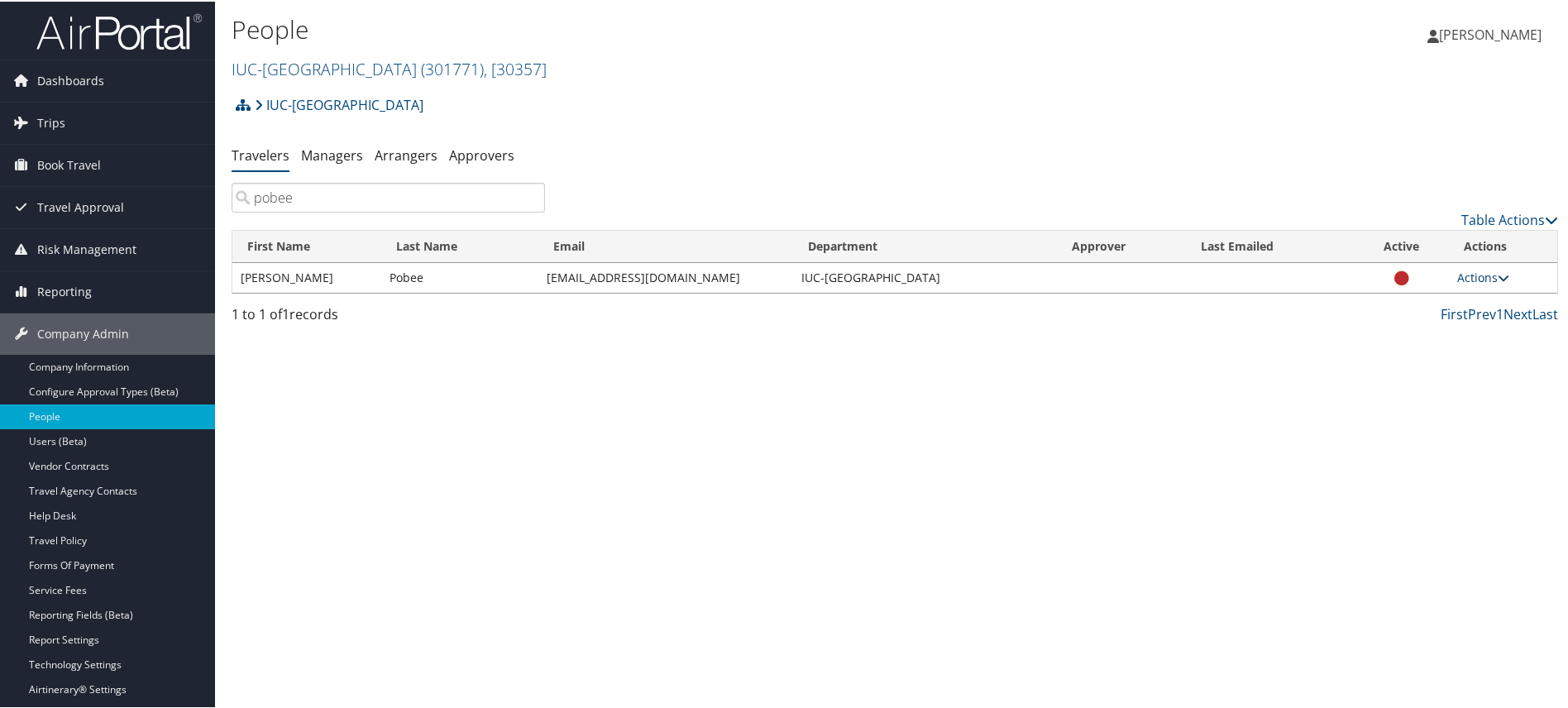
click at [1498, 272] on icon at bounding box center [1503, 276] width 12 height 12
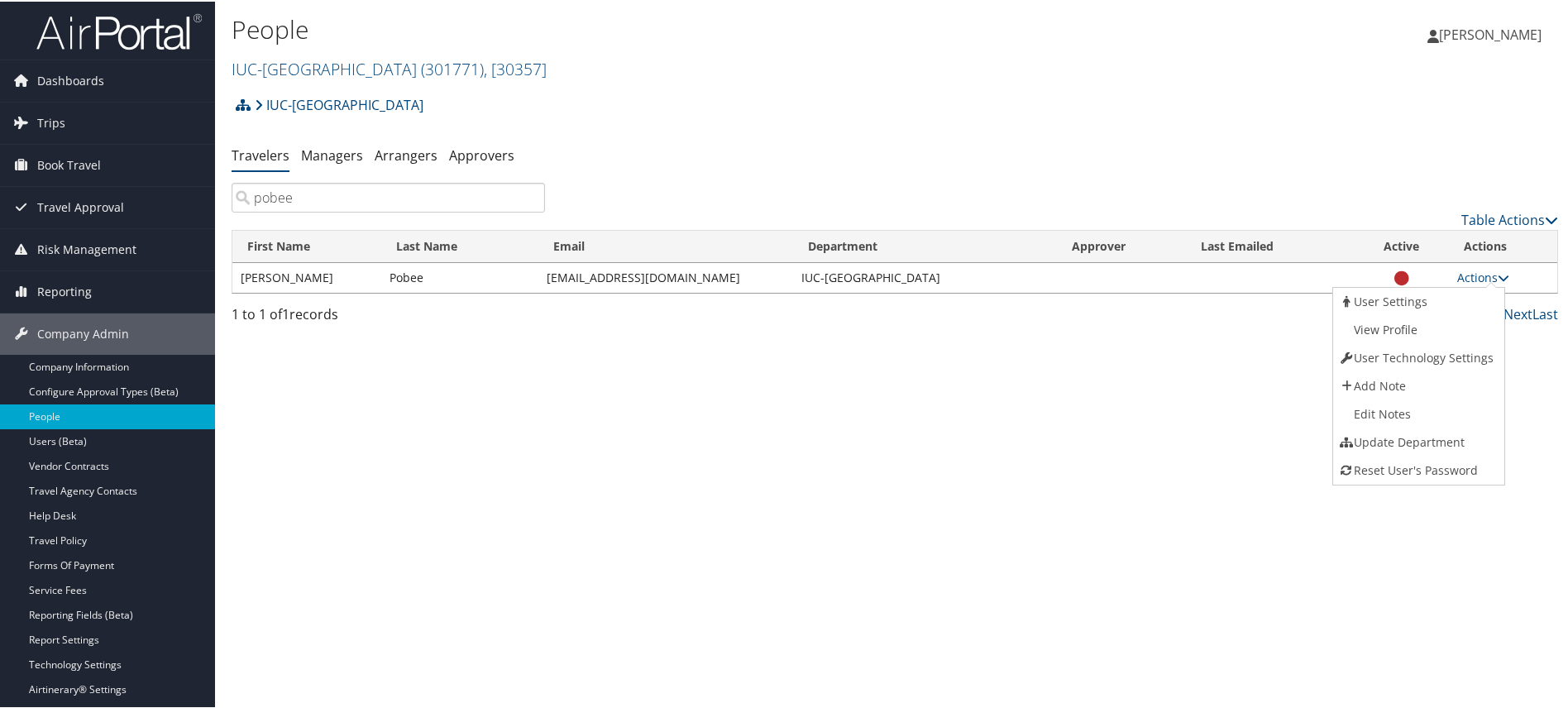
click at [671, 110] on div "IUC-[GEOGRAPHIC_DATA] Account Structure IUC-[GEOGRAPHIC_DATA] (301771) ACTIVE C…" at bounding box center [894, 110] width 1327 height 45
